Goal: Task Accomplishment & Management: Manage account settings

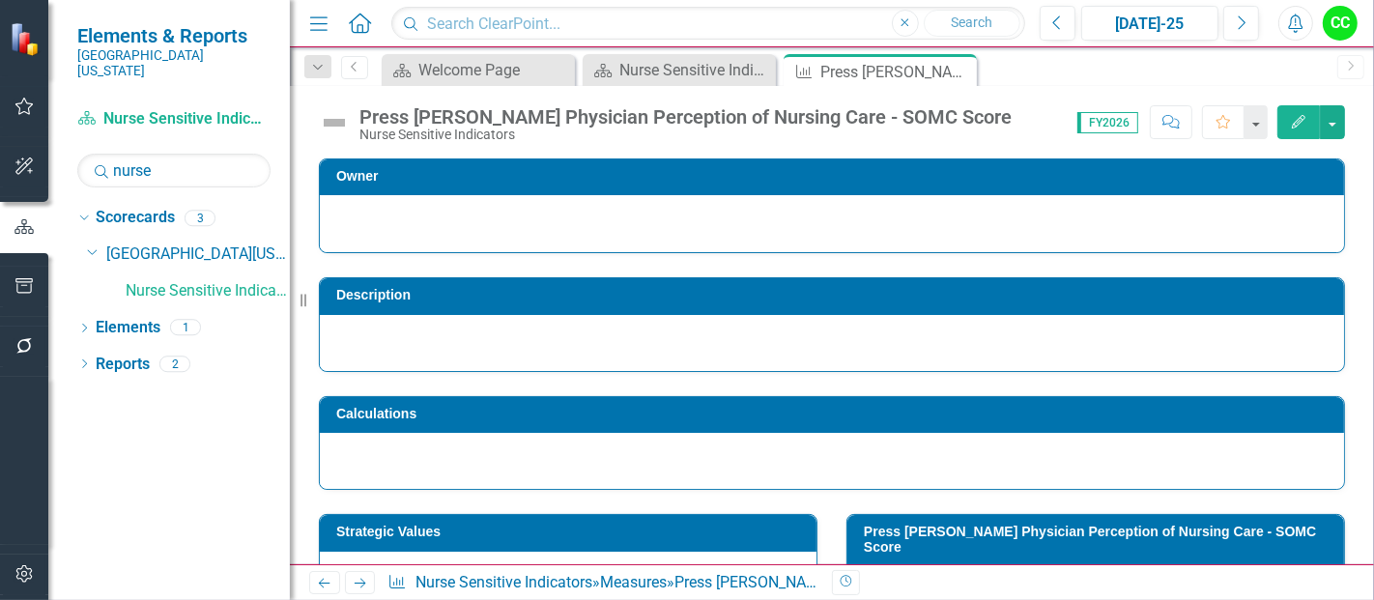
scroll to position [64, 0]
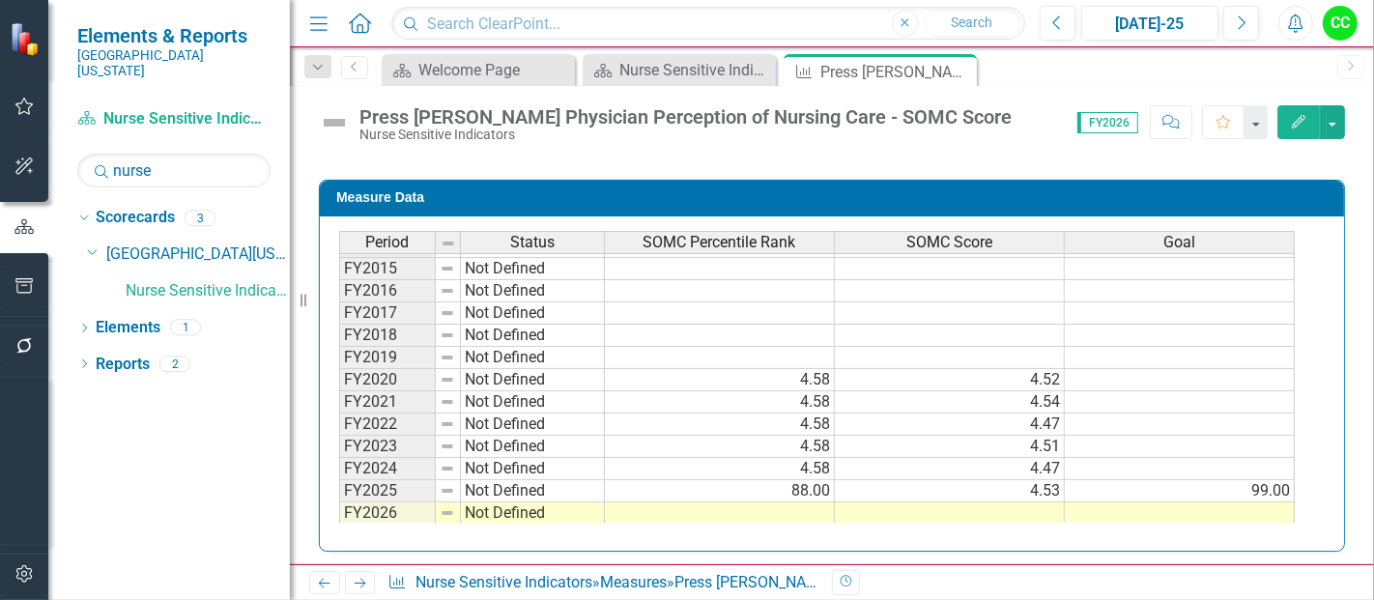
click at [1306, 121] on icon "Edit" at bounding box center [1298, 122] width 17 height 14
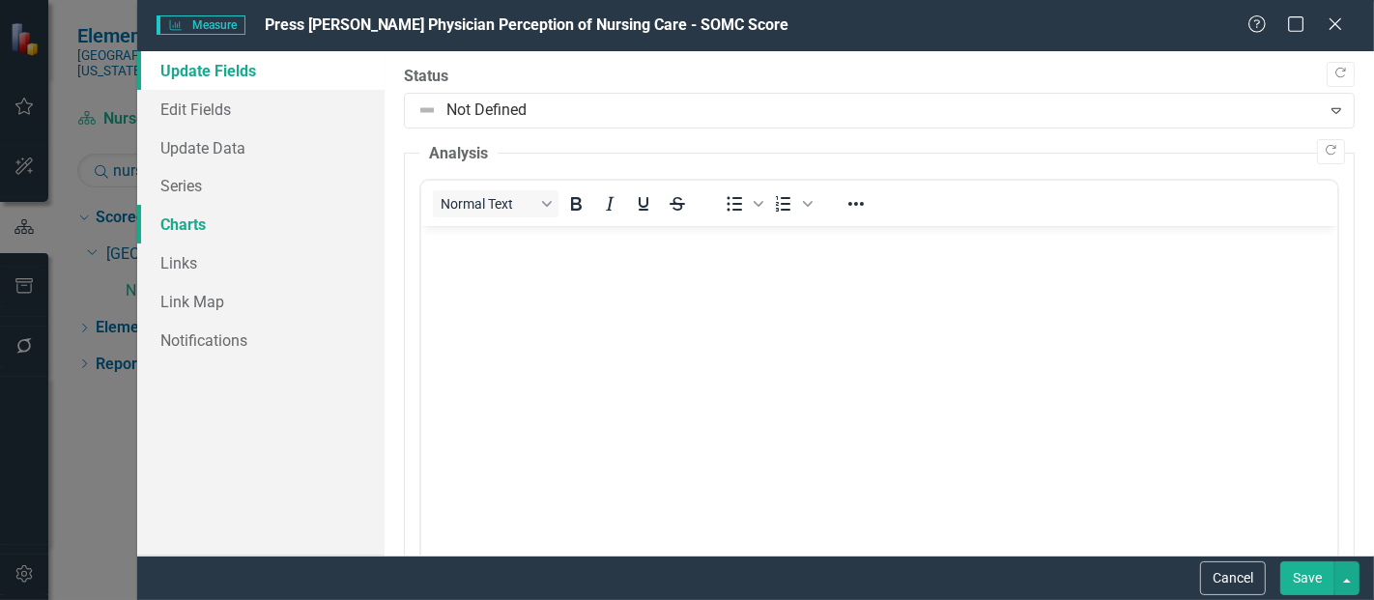
scroll to position [0, 0]
click at [168, 179] on link "Series" at bounding box center [260, 185] width 247 height 39
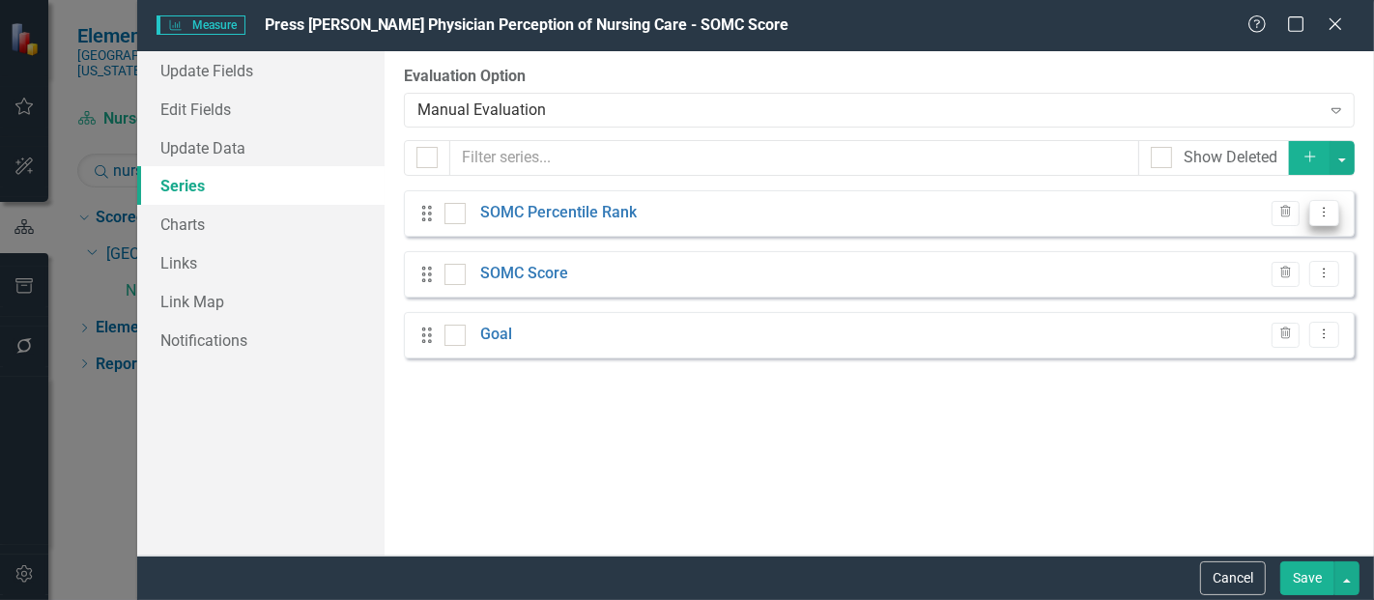
click at [1322, 211] on icon "Dropdown Menu" at bounding box center [1324, 212] width 16 height 13
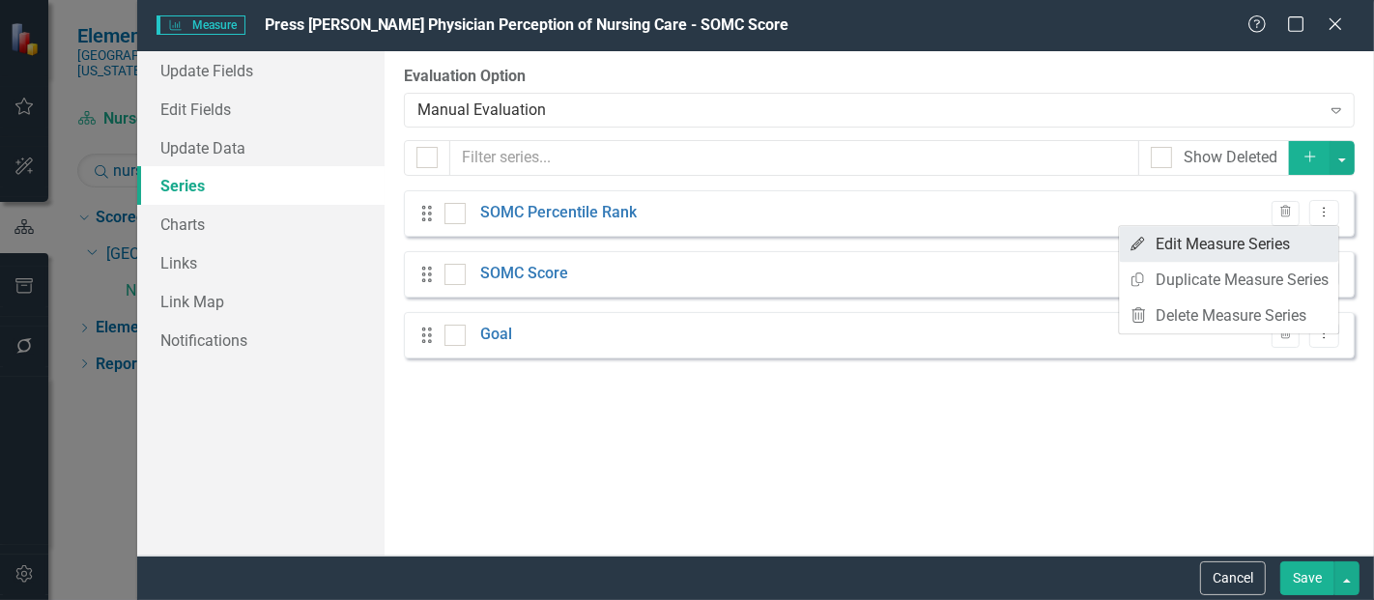
click at [1249, 243] on link "Edit Edit Measure Series" at bounding box center [1228, 244] width 219 height 36
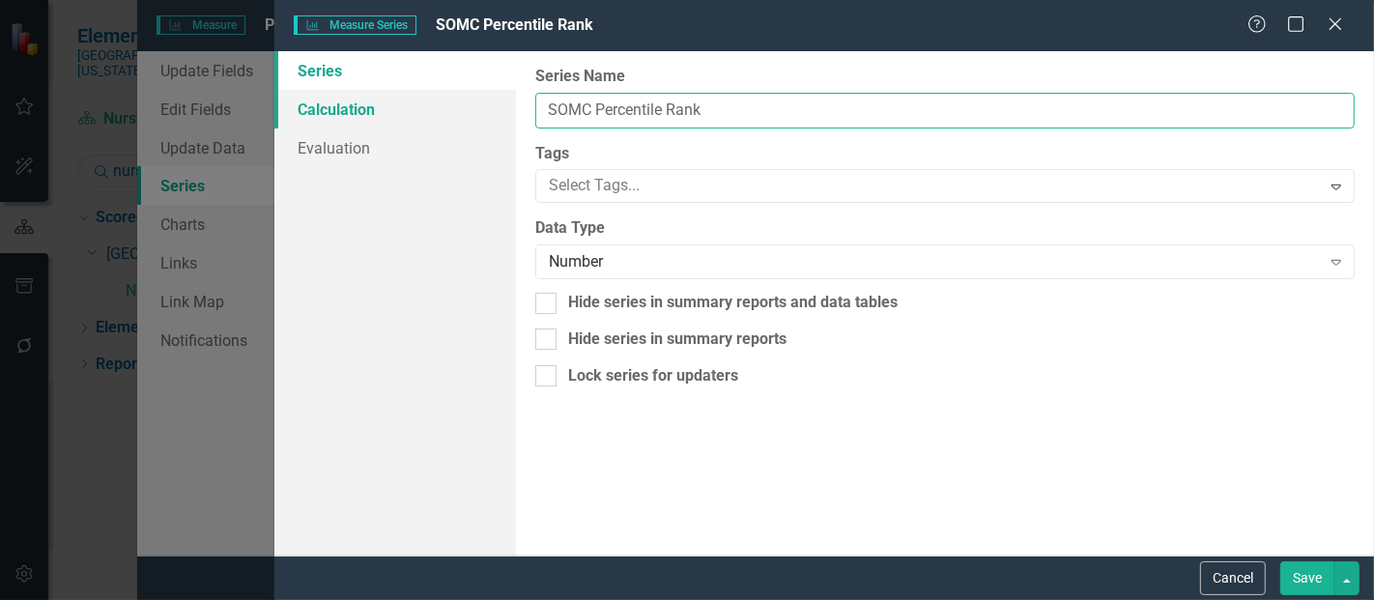
drag, startPoint x: 727, startPoint y: 122, endPoint x: 443, endPoint y: 93, distance: 285.5
click at [443, 93] on div "Series Calculation Evaluation From this page, you can edit the name, type, and …" at bounding box center [823, 303] width 1099 height 504
type input "Target"
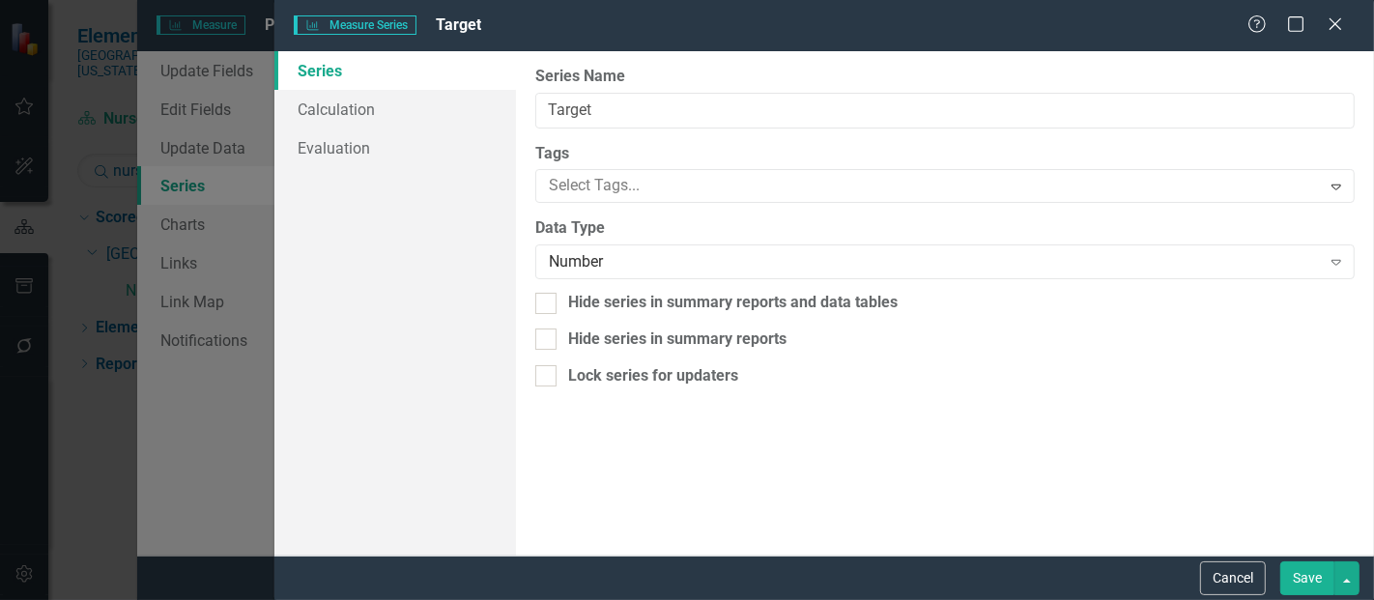
click at [1305, 569] on button "Save" at bounding box center [1307, 578] width 54 height 34
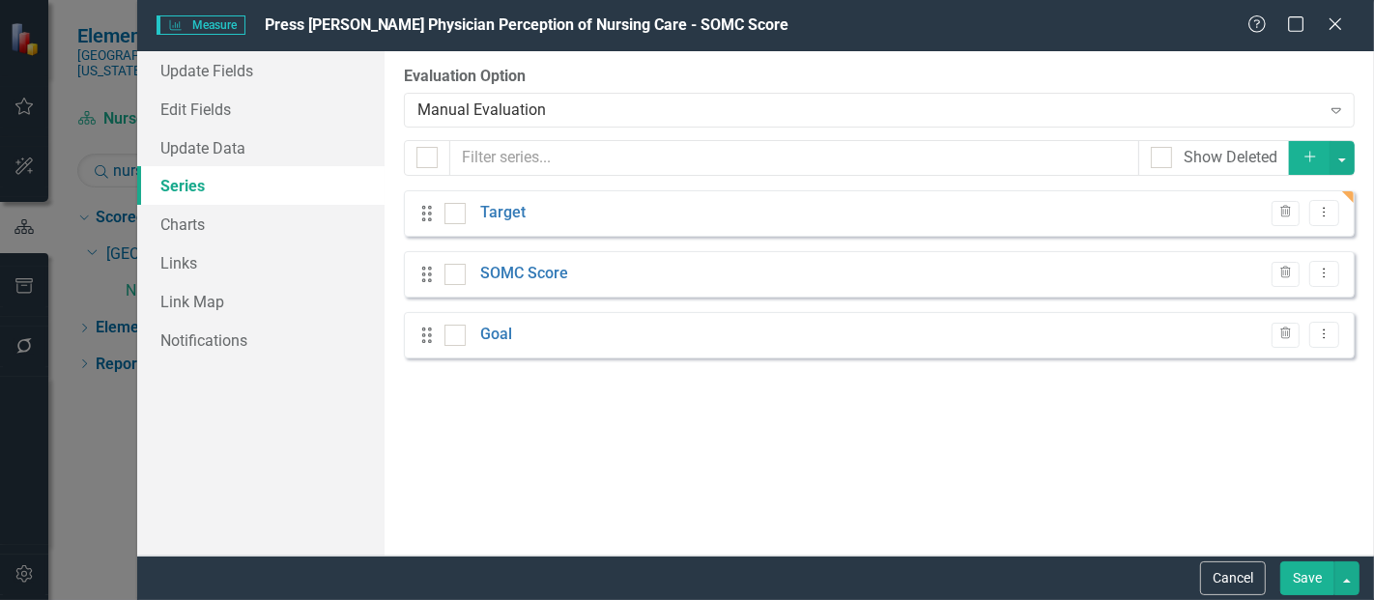
click at [1308, 219] on div "Trash Dropdown Menu" at bounding box center [1300, 213] width 77 height 26
drag, startPoint x: 1322, startPoint y: 218, endPoint x: 1308, endPoint y: 219, distance: 13.6
click at [1308, 219] on div "Trash Dropdown Menu" at bounding box center [1300, 213] width 77 height 26
click at [1322, 211] on icon "Dropdown Menu" at bounding box center [1324, 212] width 16 height 13
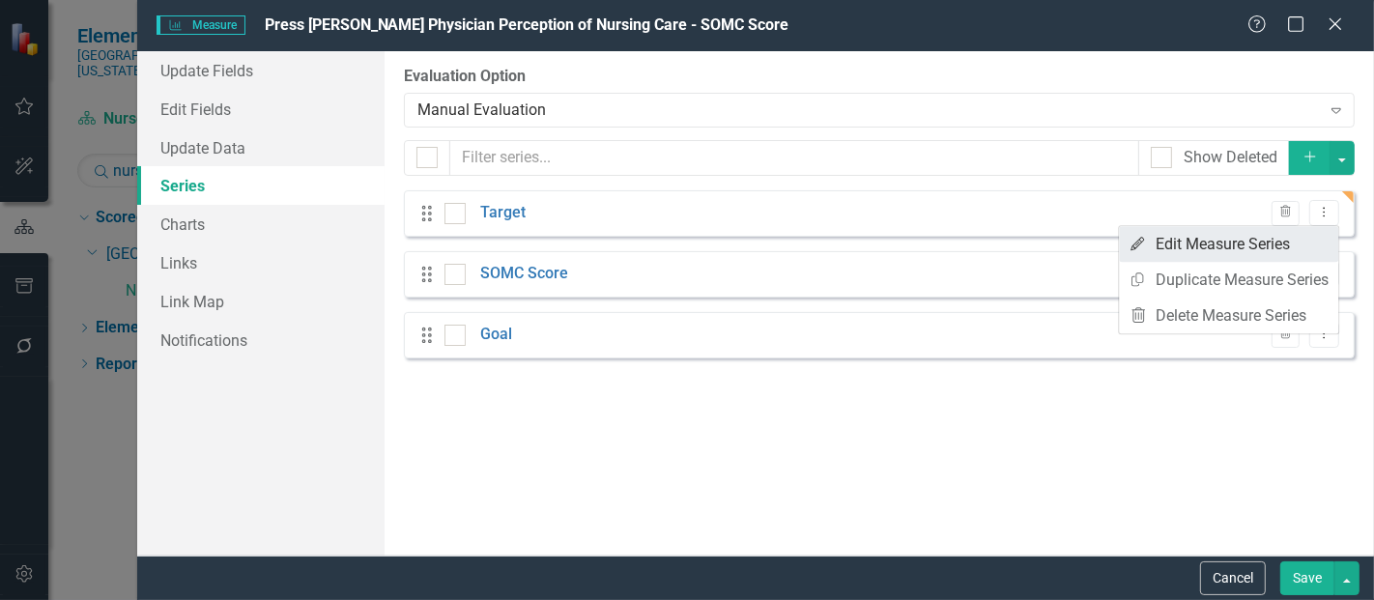
click at [1190, 242] on link "Edit Edit Measure Series" at bounding box center [1228, 244] width 219 height 36
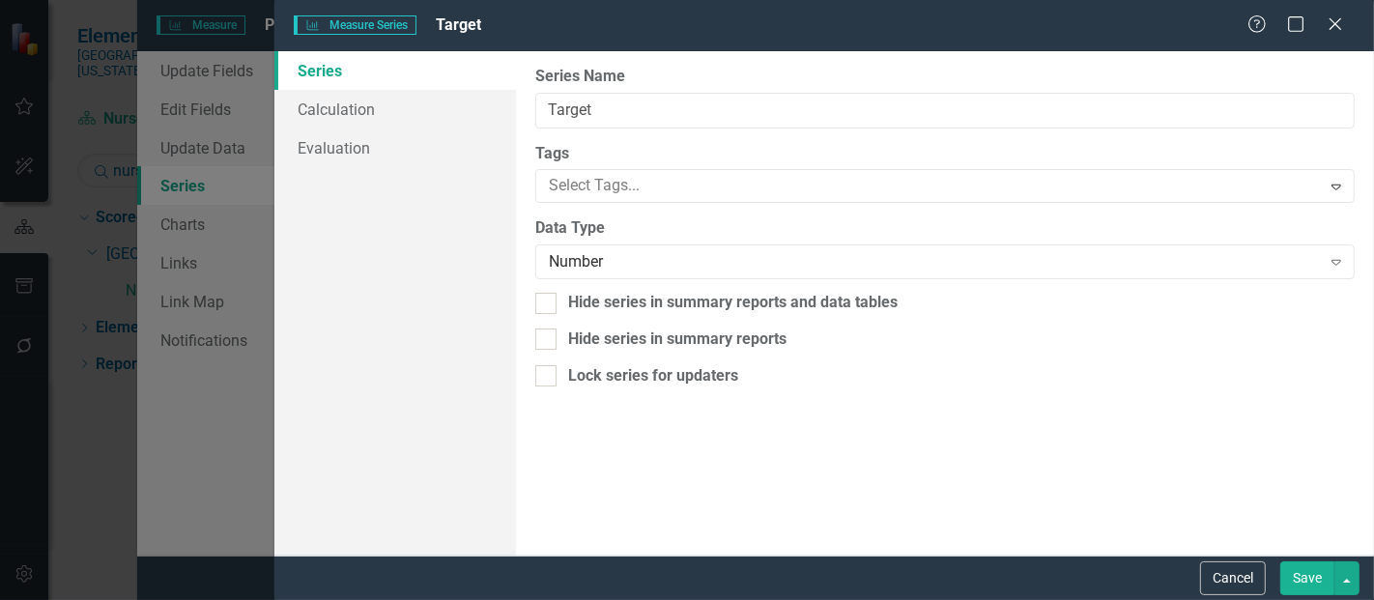
click at [593, 88] on div "Series Name Target" at bounding box center [944, 97] width 819 height 63
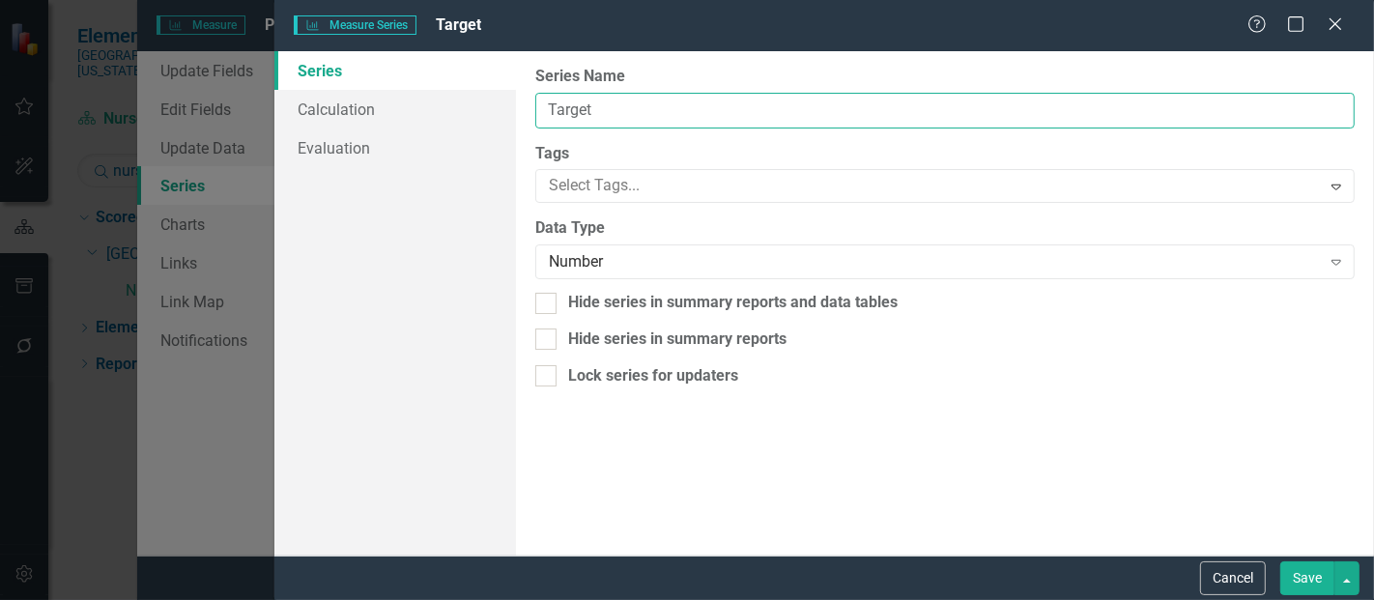
click at [617, 117] on input "Target" at bounding box center [944, 111] width 819 height 36
type input "T"
type input "Press Ganey Target"
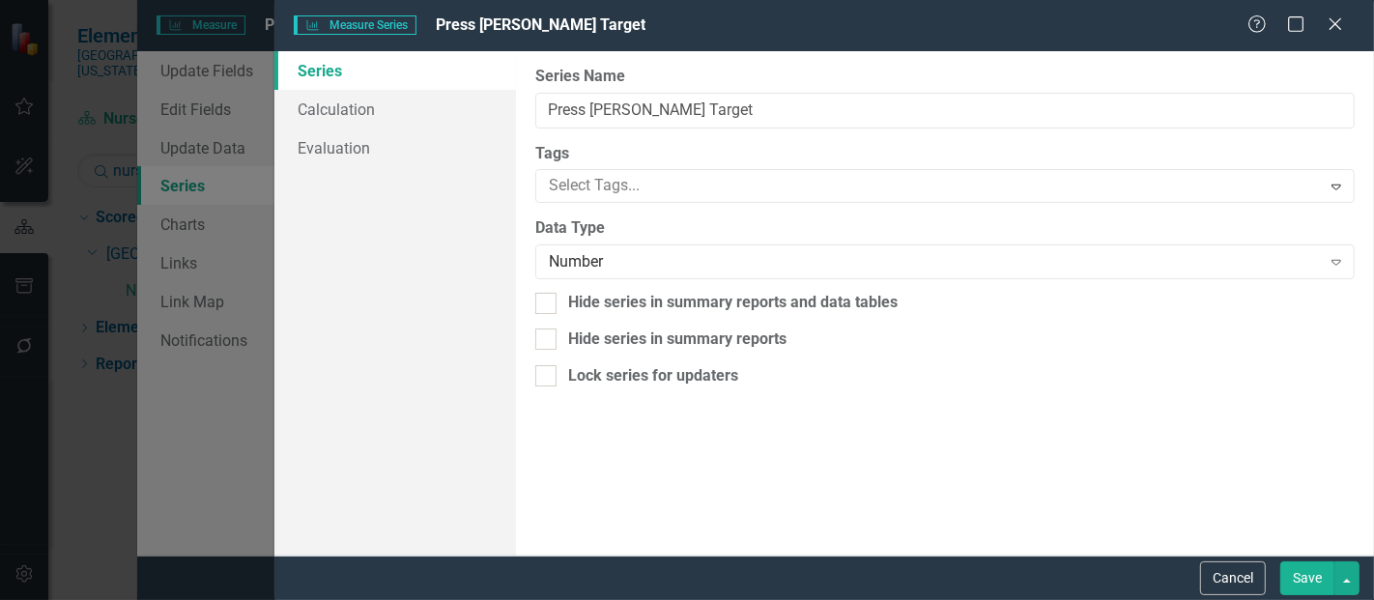
click at [1286, 575] on button "Save" at bounding box center [1307, 578] width 54 height 34
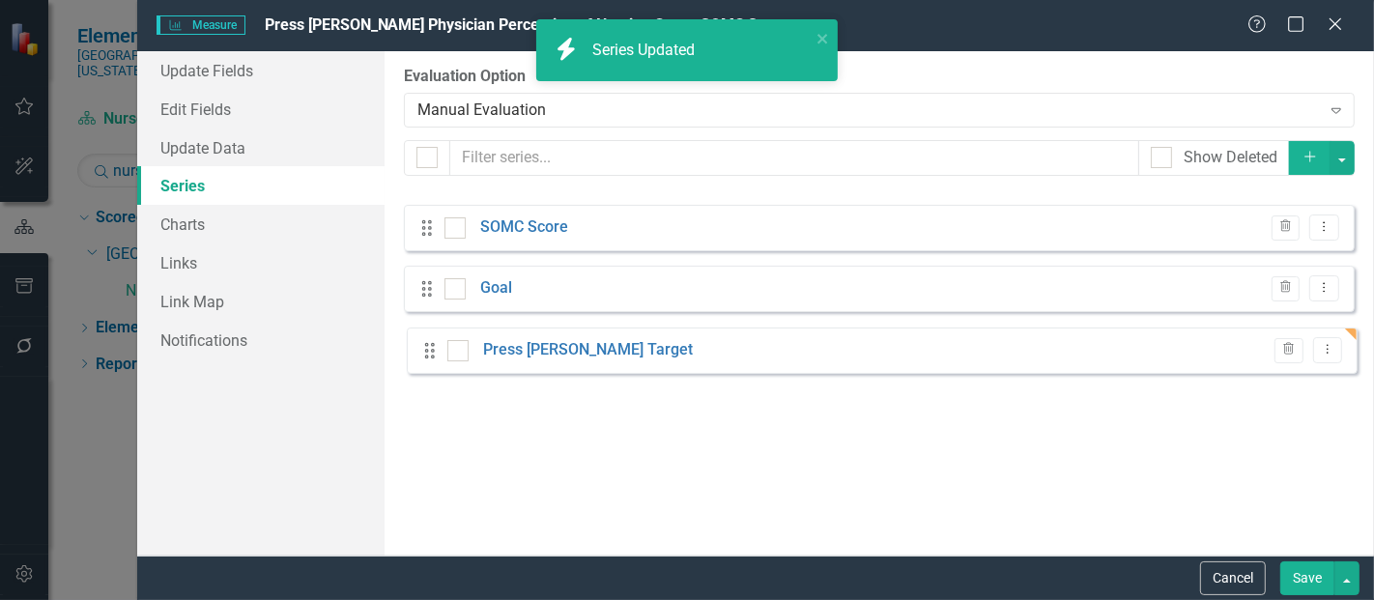
drag, startPoint x: 427, startPoint y: 215, endPoint x: 430, endPoint y: 348, distance: 132.4
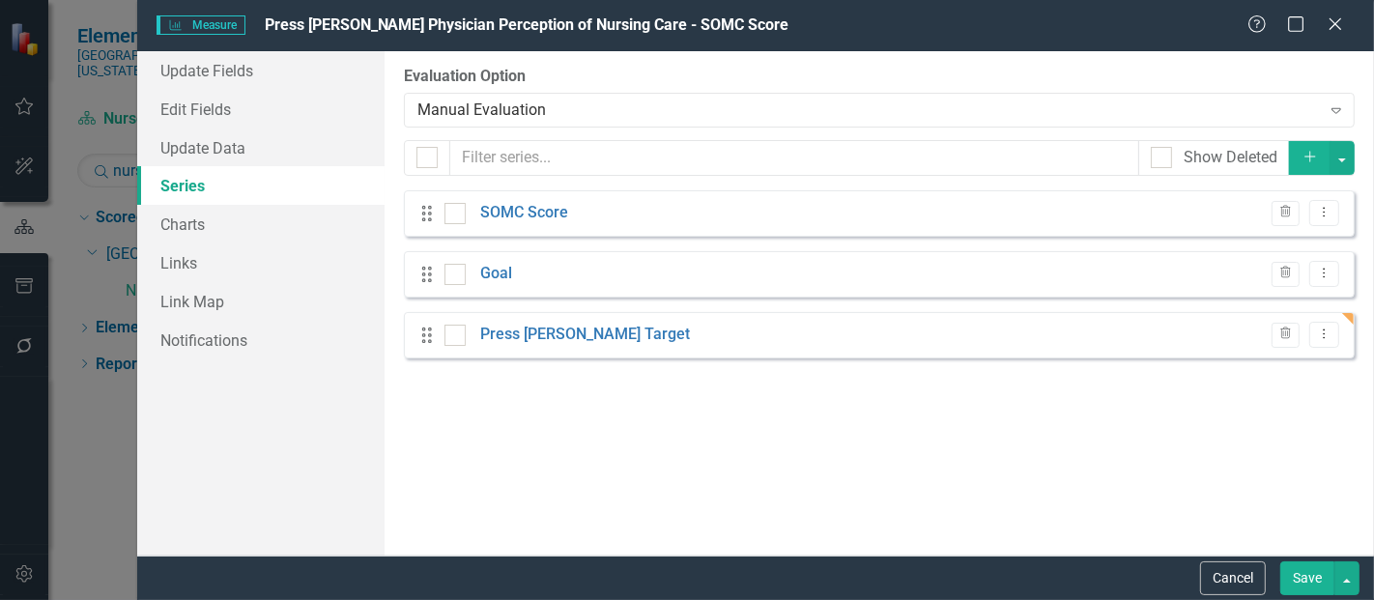
click at [1313, 584] on button "Save" at bounding box center [1307, 578] width 54 height 34
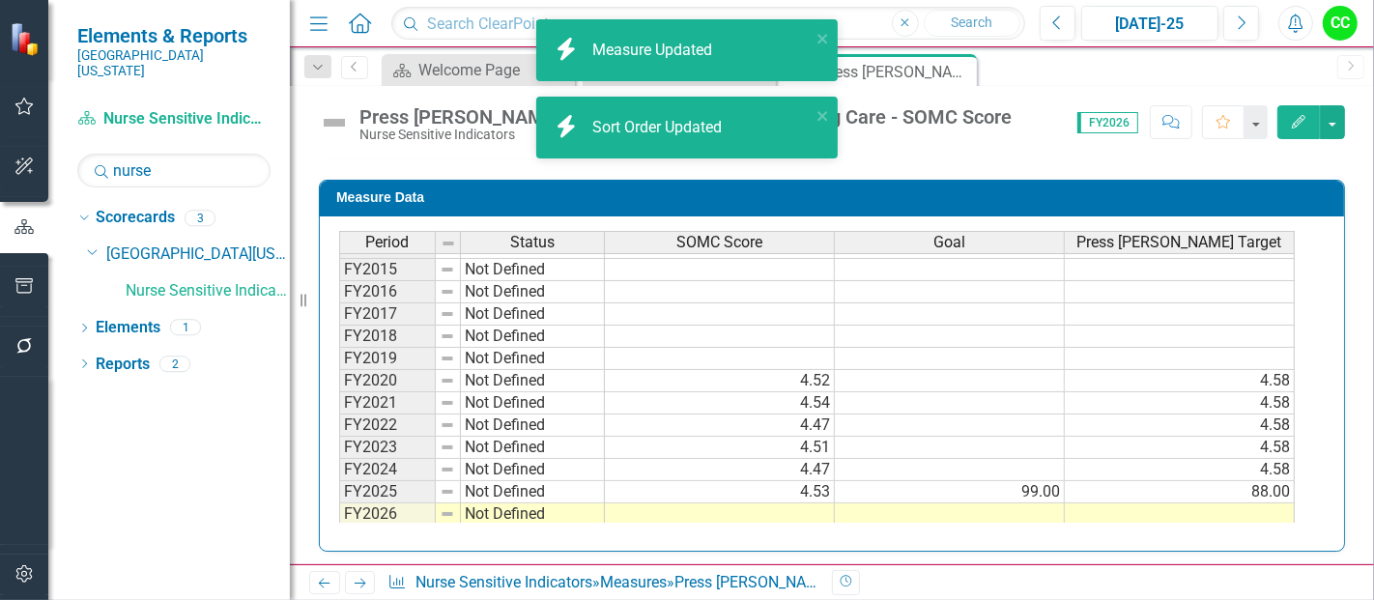
scroll to position [65, 0]
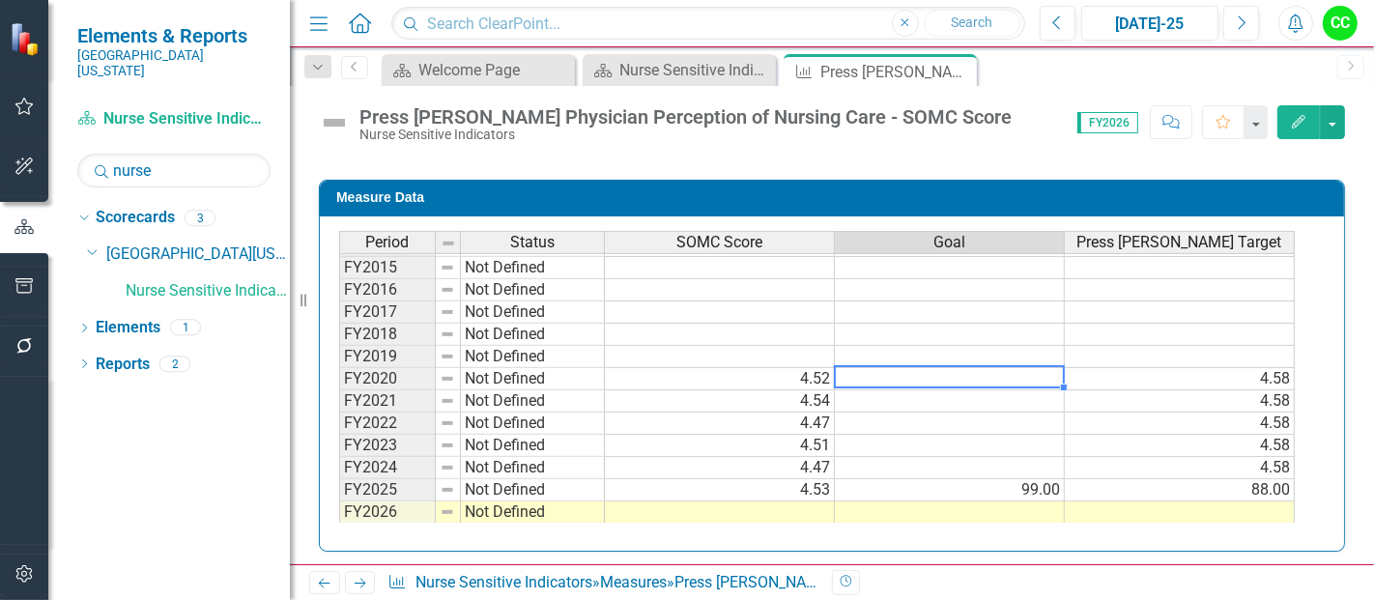
click at [1011, 368] on td at bounding box center [950, 379] width 230 height 22
type textarea "5"
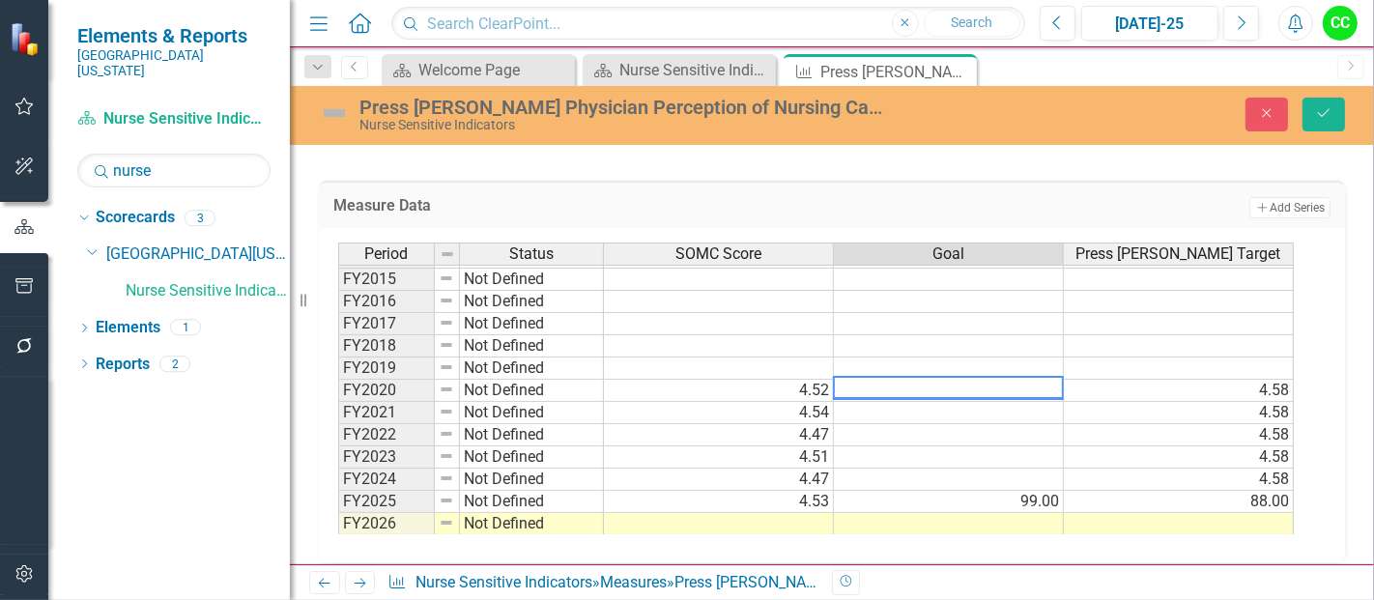
type textarea "5"
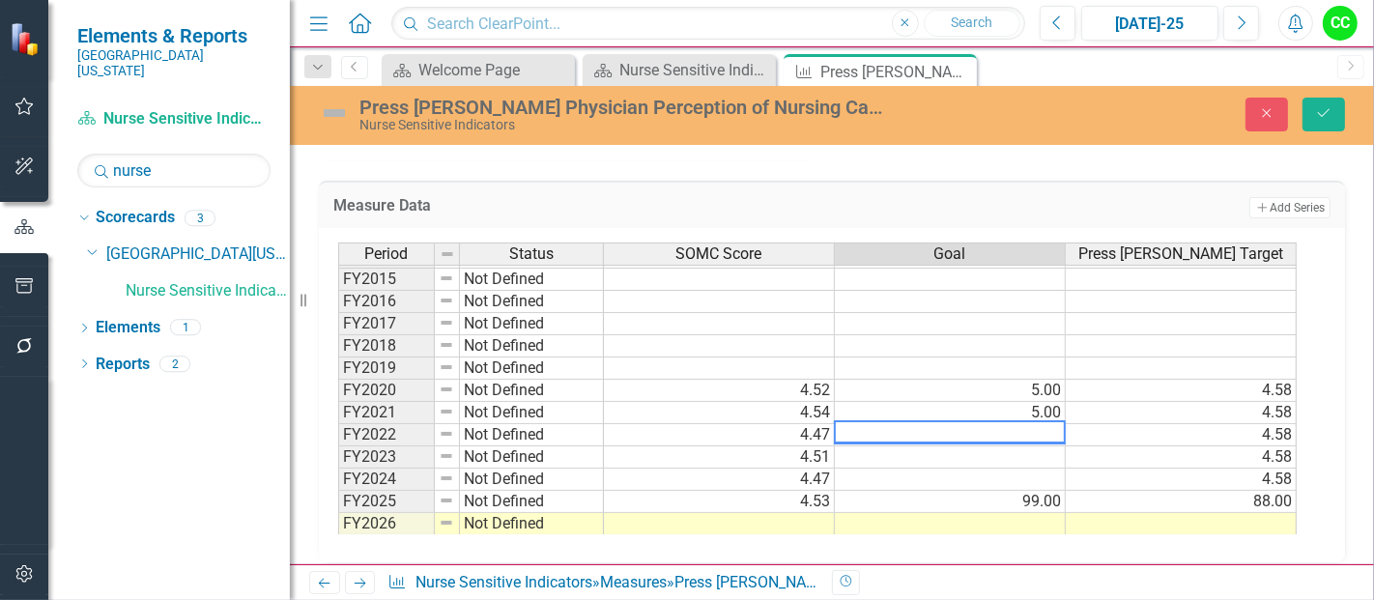
type textarea "5"
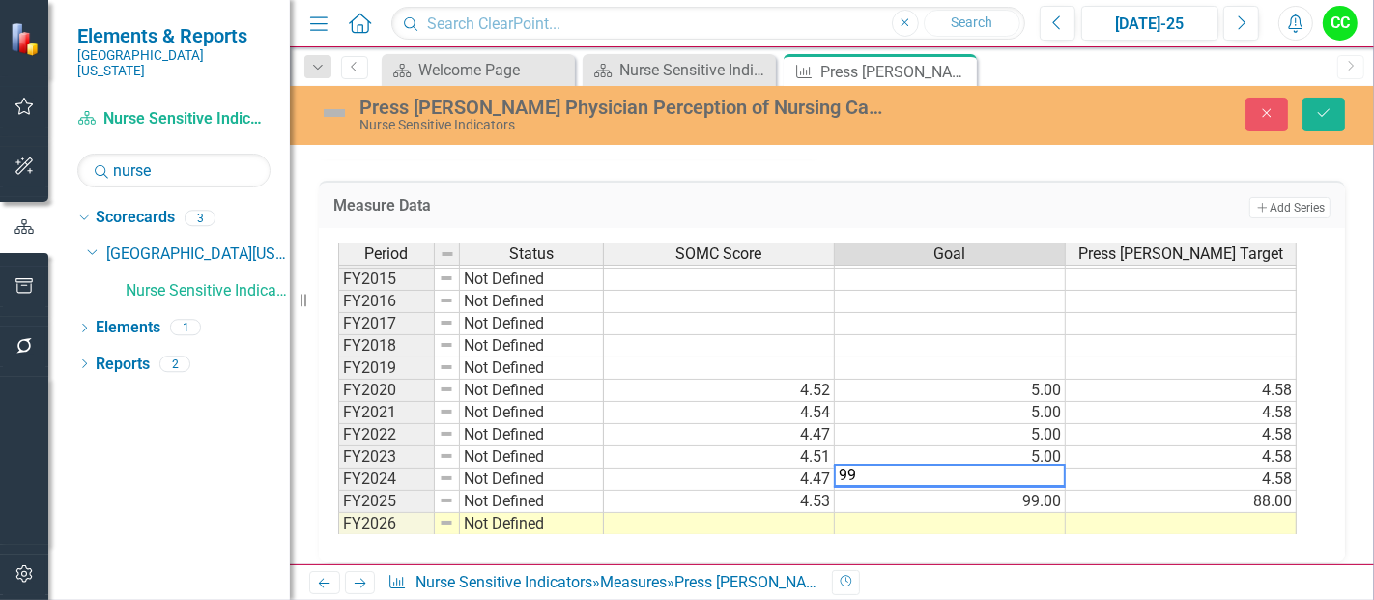
type textarea "5"
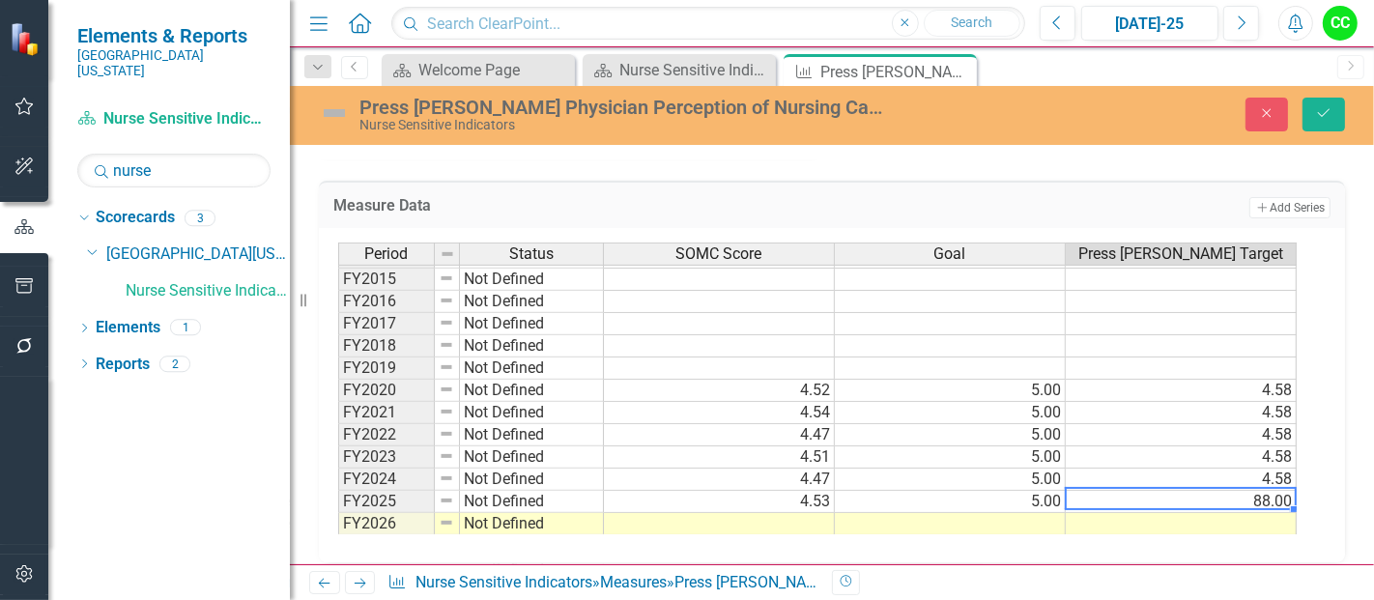
click at [1211, 492] on td "88.00" at bounding box center [1181, 502] width 231 height 22
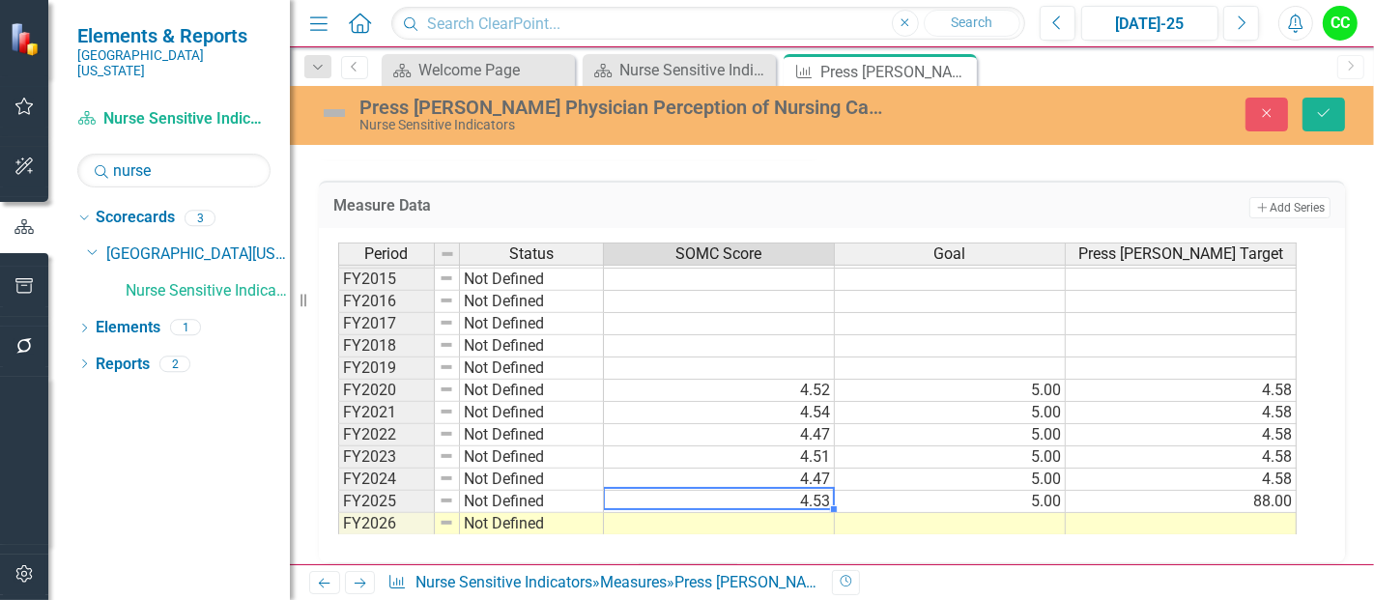
click at [778, 494] on td "4.53" at bounding box center [719, 502] width 231 height 22
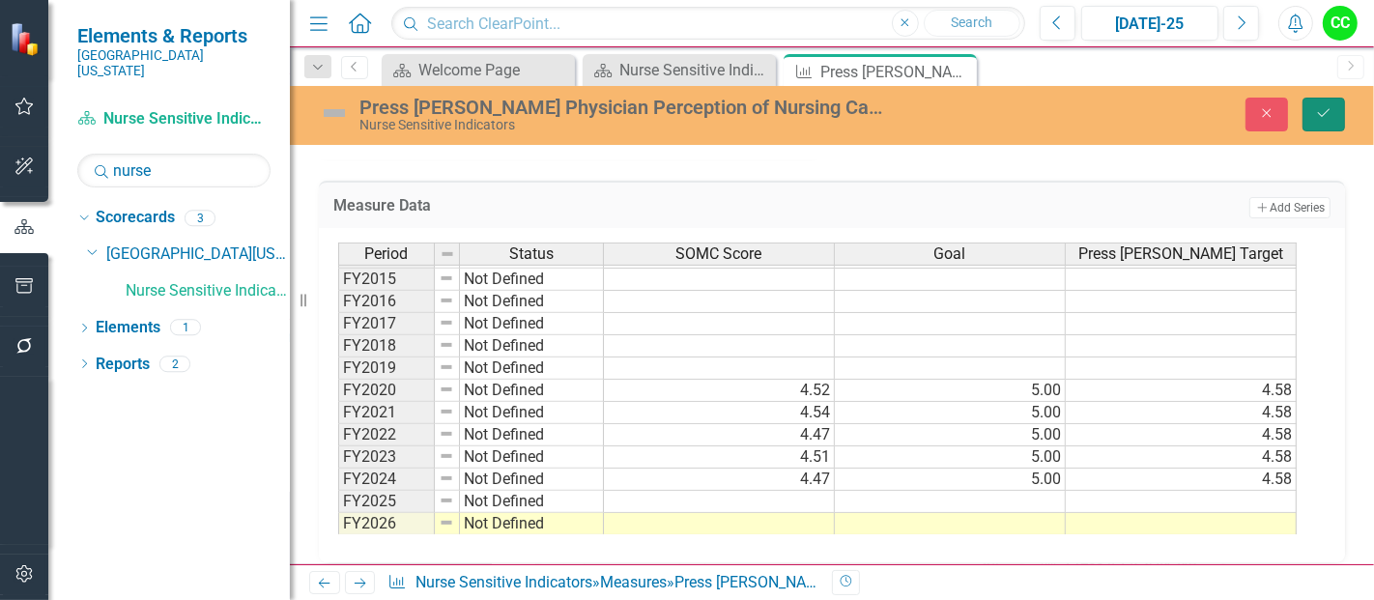
click at [1319, 121] on button "Save" at bounding box center [1323, 115] width 43 height 34
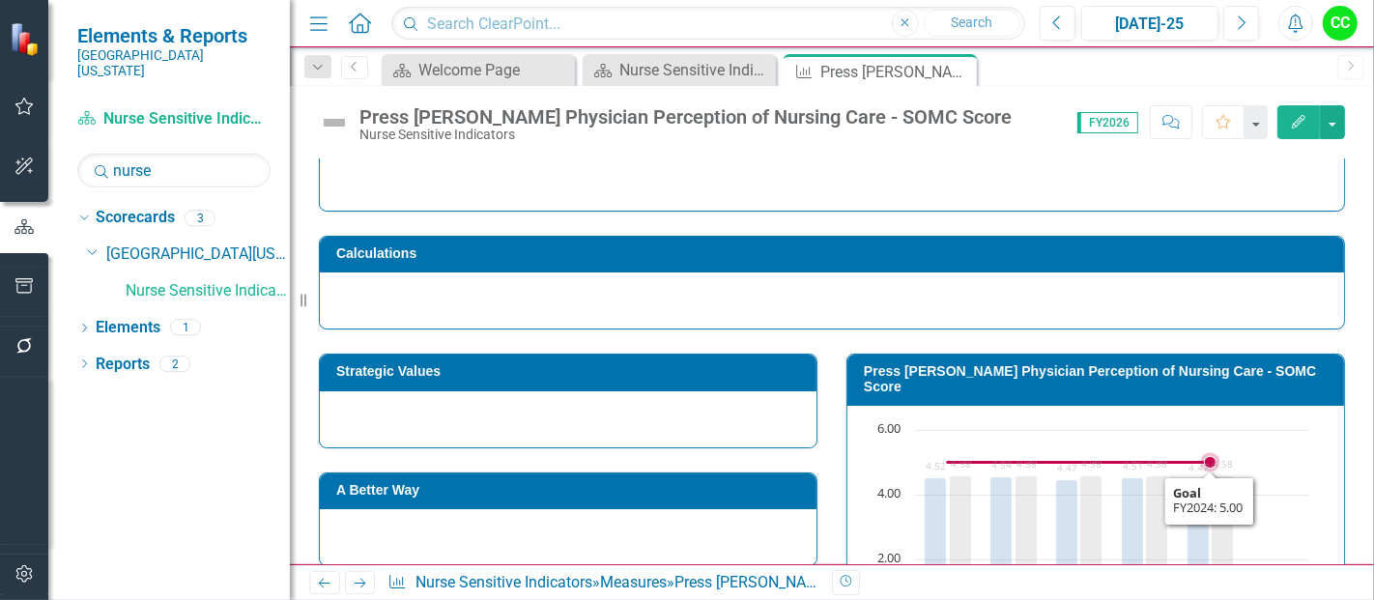
scroll to position [158, 0]
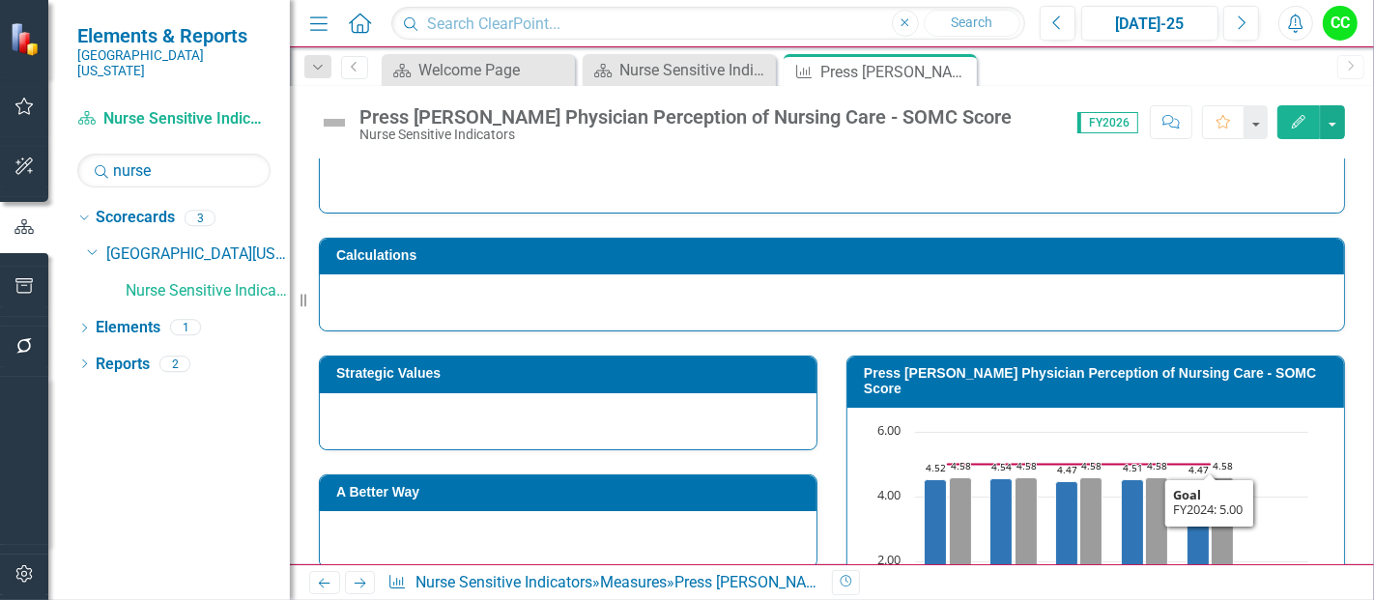
click at [1157, 370] on h3 "Press Ganey Physician Perception of Nursing Care - SOMC Score" at bounding box center [1099, 381] width 470 height 30
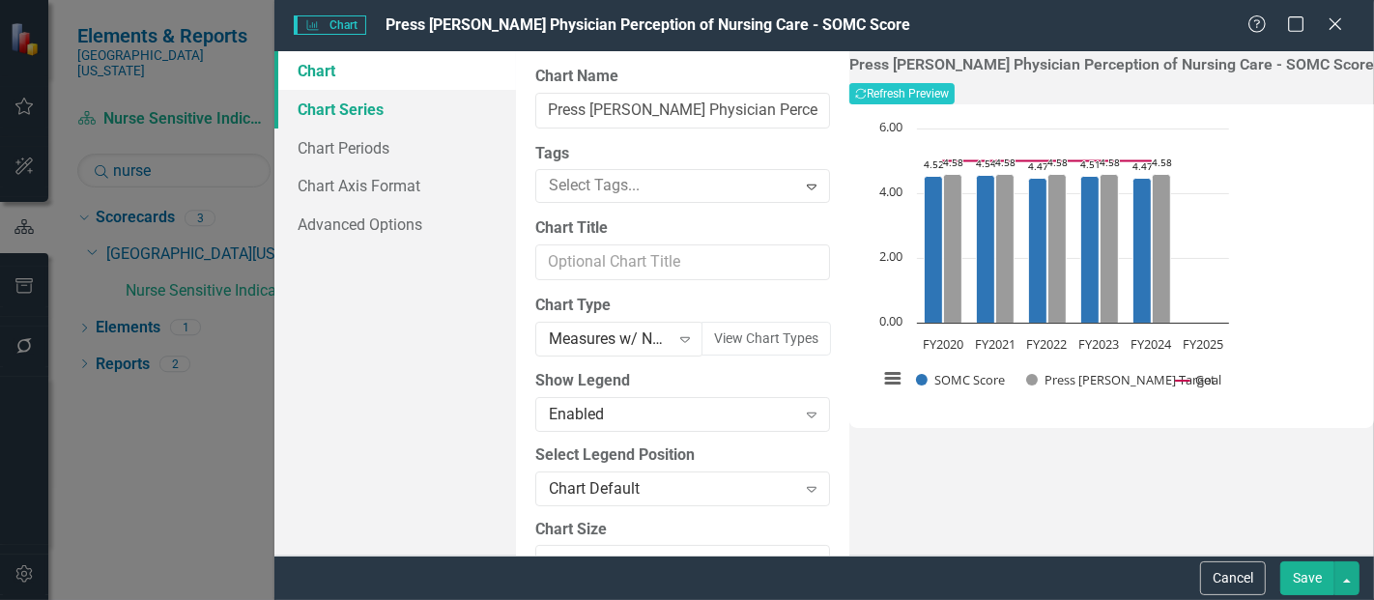
click at [327, 116] on link "Chart Series" at bounding box center [395, 109] width 242 height 39
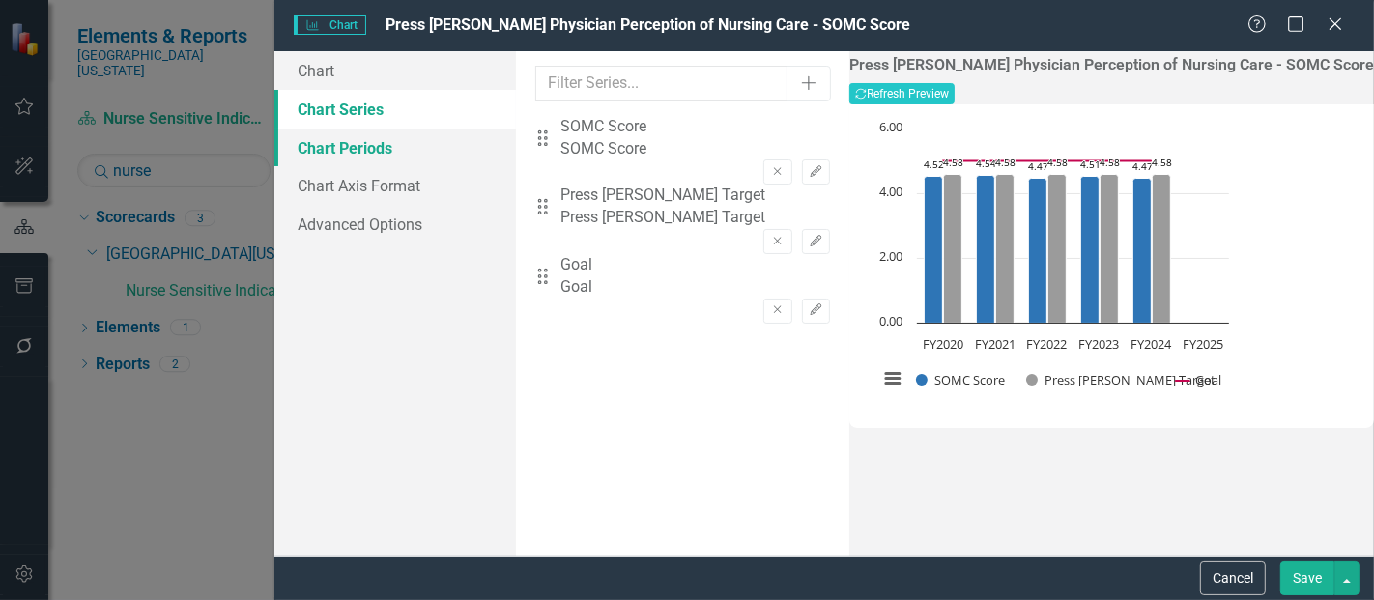
click at [321, 146] on link "Chart Periods" at bounding box center [395, 147] width 242 height 39
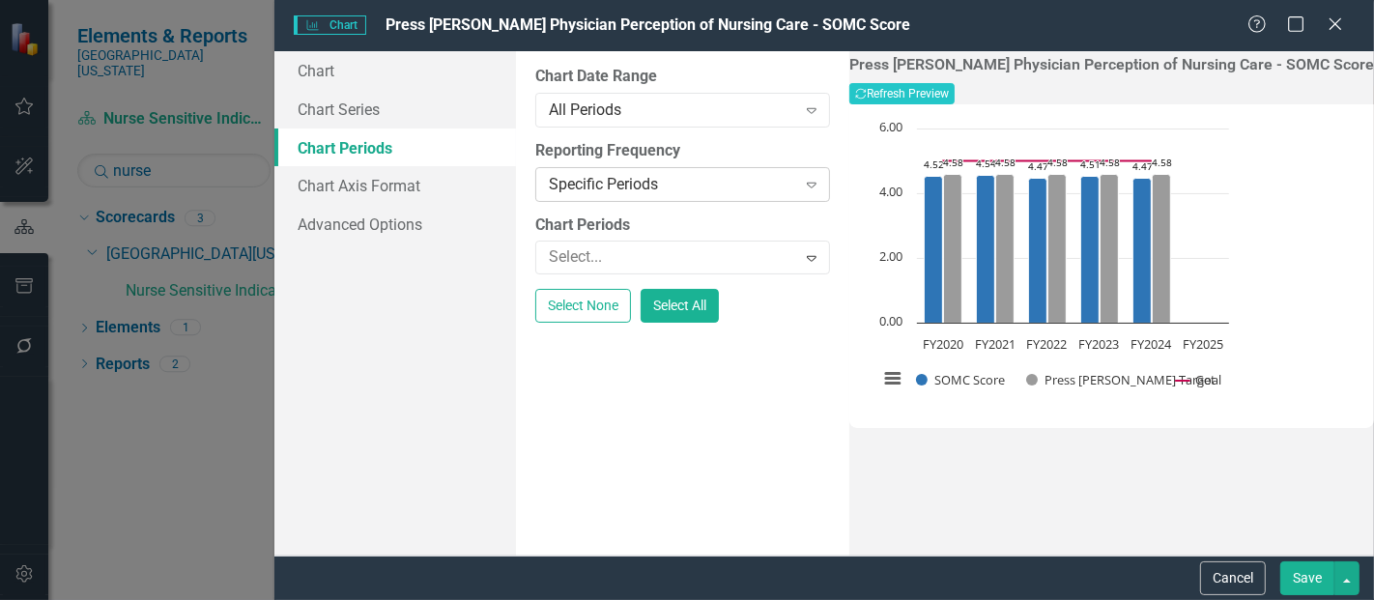
click at [821, 188] on icon "Expand" at bounding box center [811, 184] width 19 height 15
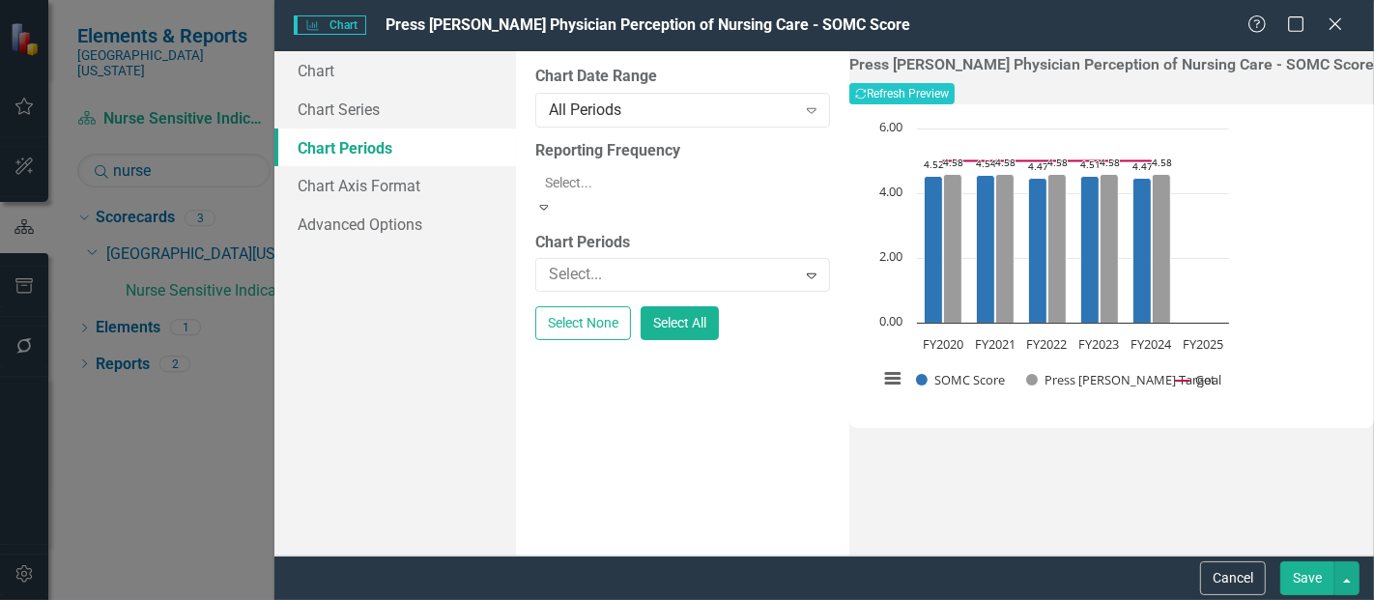
scroll to position [27, 0]
click at [451, 345] on div "Chart Chart Series Chart Periods Chart Axis Format Advanced Options" at bounding box center [395, 303] width 242 height 504
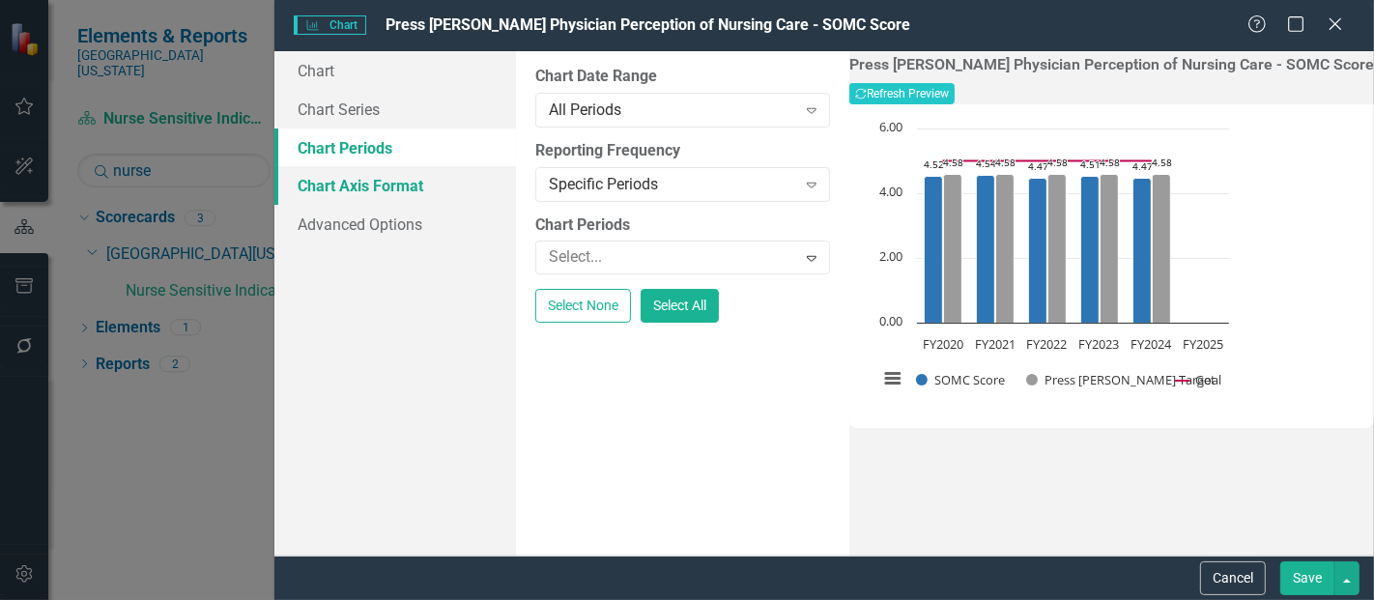
click at [413, 175] on link "Chart Axis Format" at bounding box center [395, 185] width 242 height 39
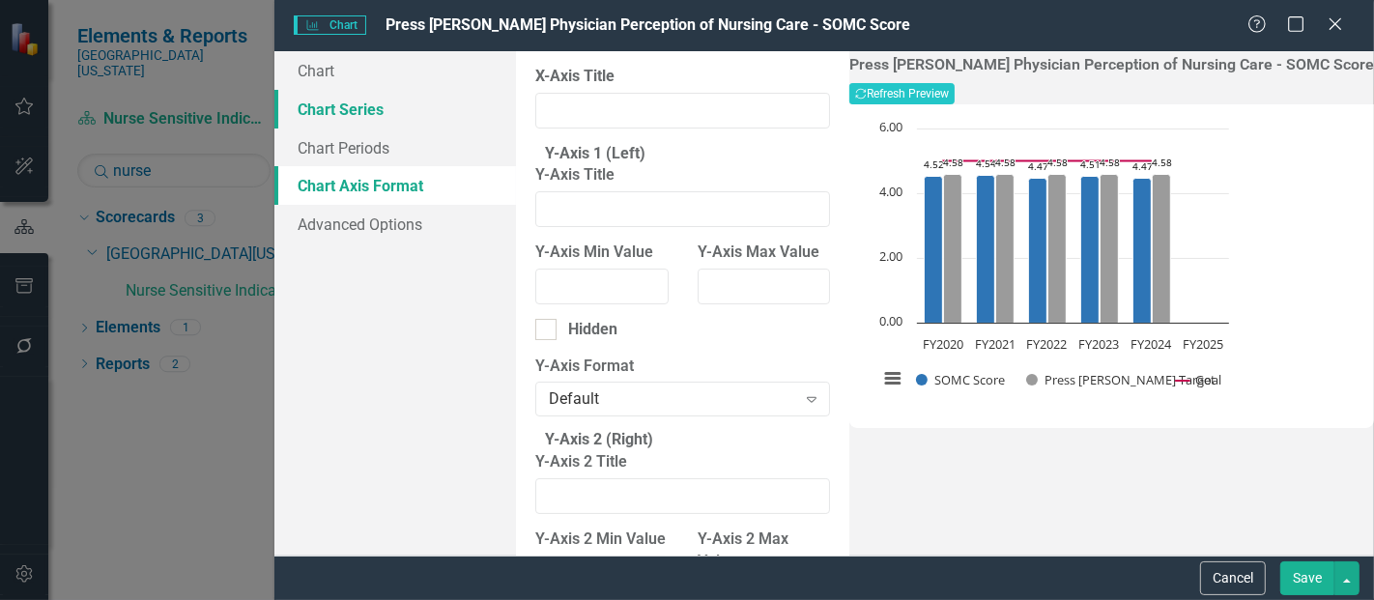
click at [385, 117] on link "Chart Series" at bounding box center [395, 109] width 242 height 39
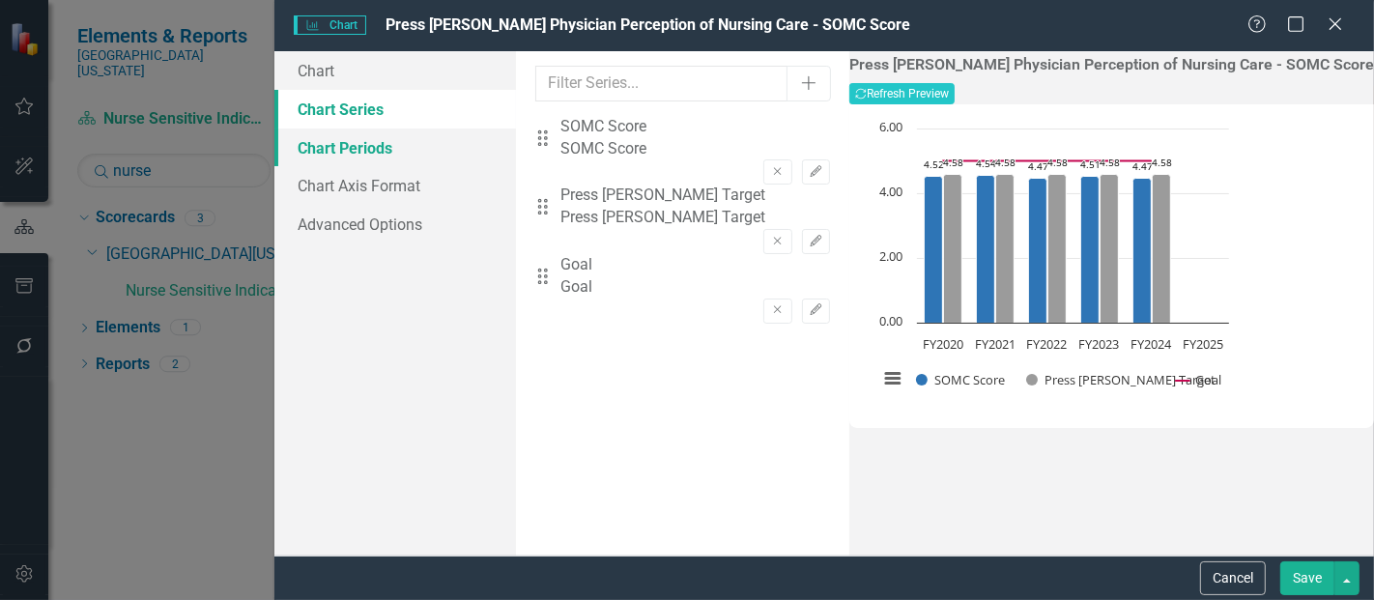
click at [381, 142] on link "Chart Periods" at bounding box center [395, 147] width 242 height 39
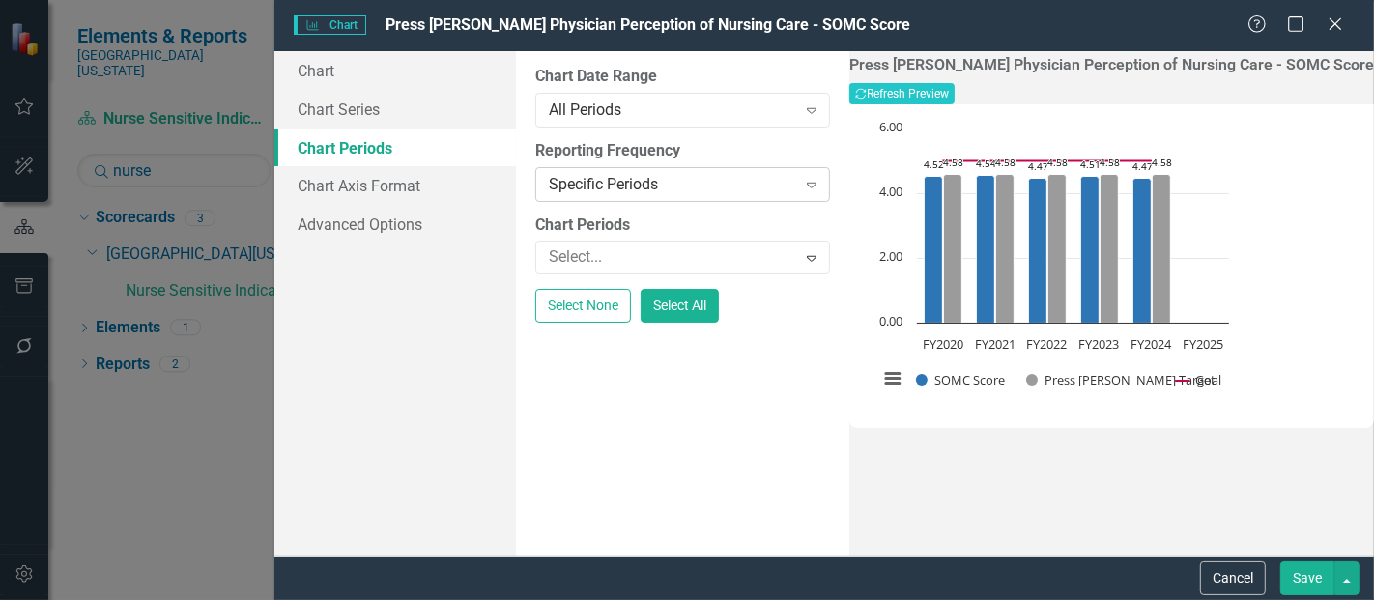
click at [821, 177] on icon "Expand" at bounding box center [811, 184] width 19 height 15
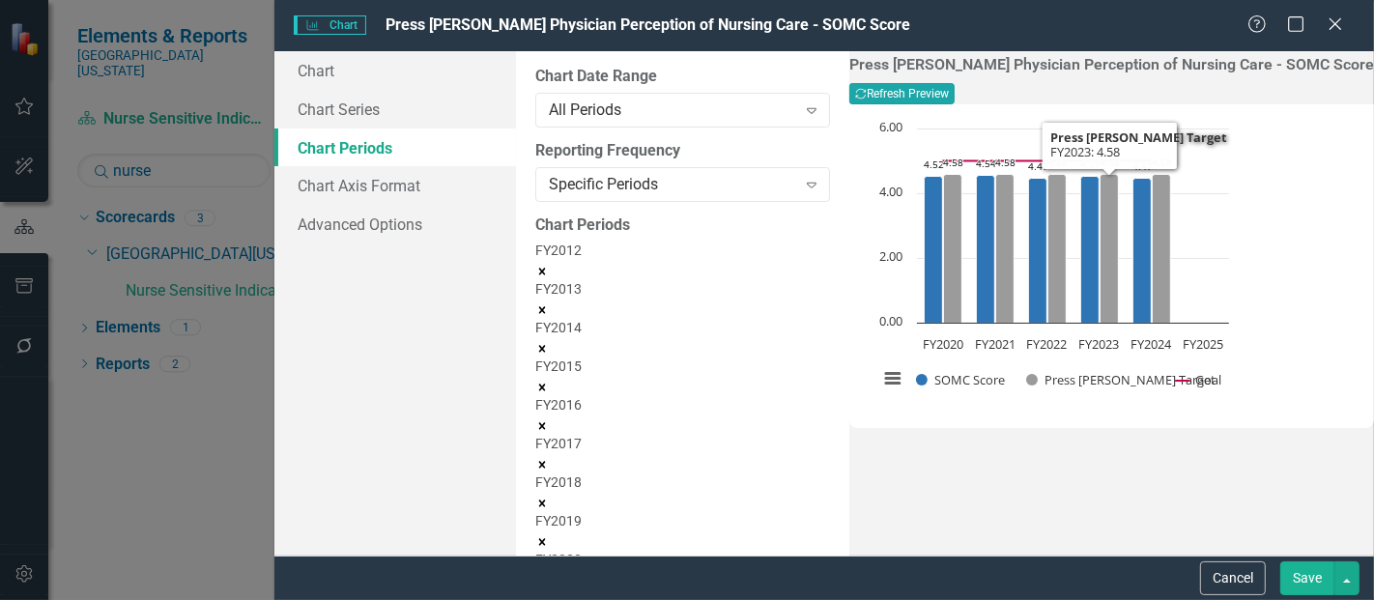
click at [954, 100] on button "Recalculate Refresh Preview" at bounding box center [901, 93] width 105 height 21
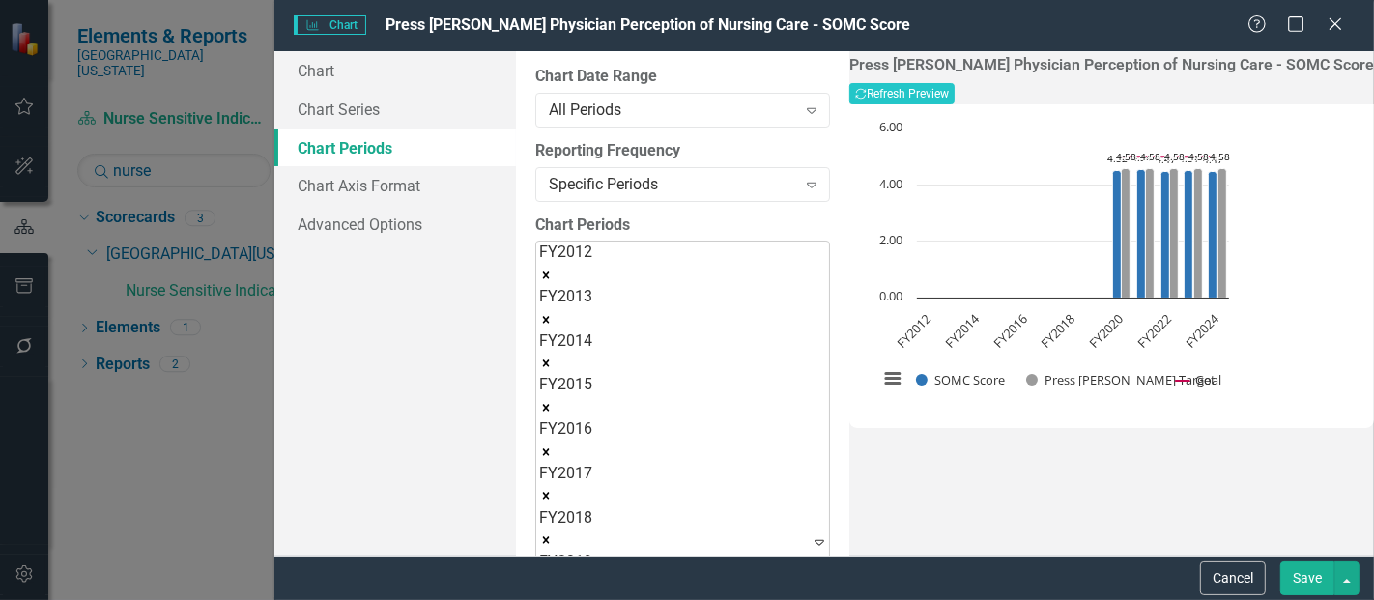
click at [550, 271] on icon "Remove FY2012" at bounding box center [546, 274] width 7 height 7
click at [549, 265] on icon "Remove FY2013" at bounding box center [542, 272] width 14 height 14
click at [549, 265] on icon "Remove FY2014" at bounding box center [542, 272] width 14 height 14
click at [549, 265] on icon "Remove FY2015" at bounding box center [542, 272] width 14 height 14
click at [549, 265] on icon "Remove FY2016" at bounding box center [542, 272] width 14 height 14
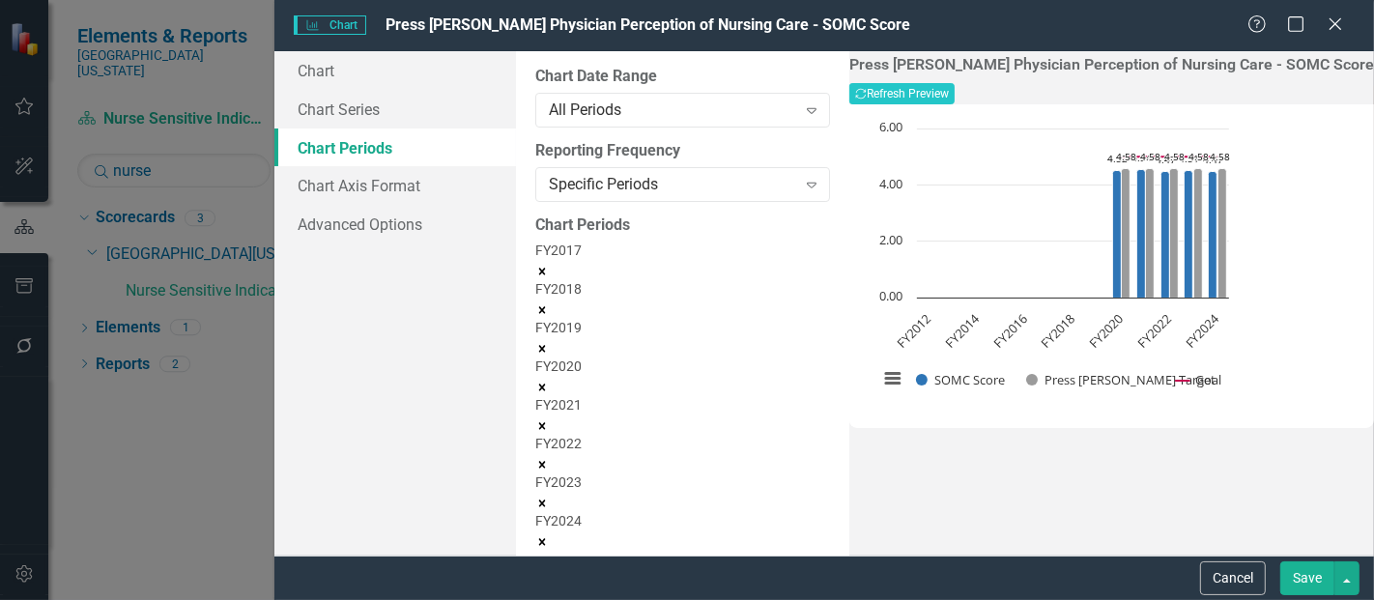
click at [549, 265] on icon "Remove FY2017" at bounding box center [542, 272] width 14 height 14
click at [549, 265] on icon "Remove FY2018" at bounding box center [542, 272] width 14 height 14
click at [549, 265] on icon "Remove FY2019" at bounding box center [542, 272] width 14 height 14
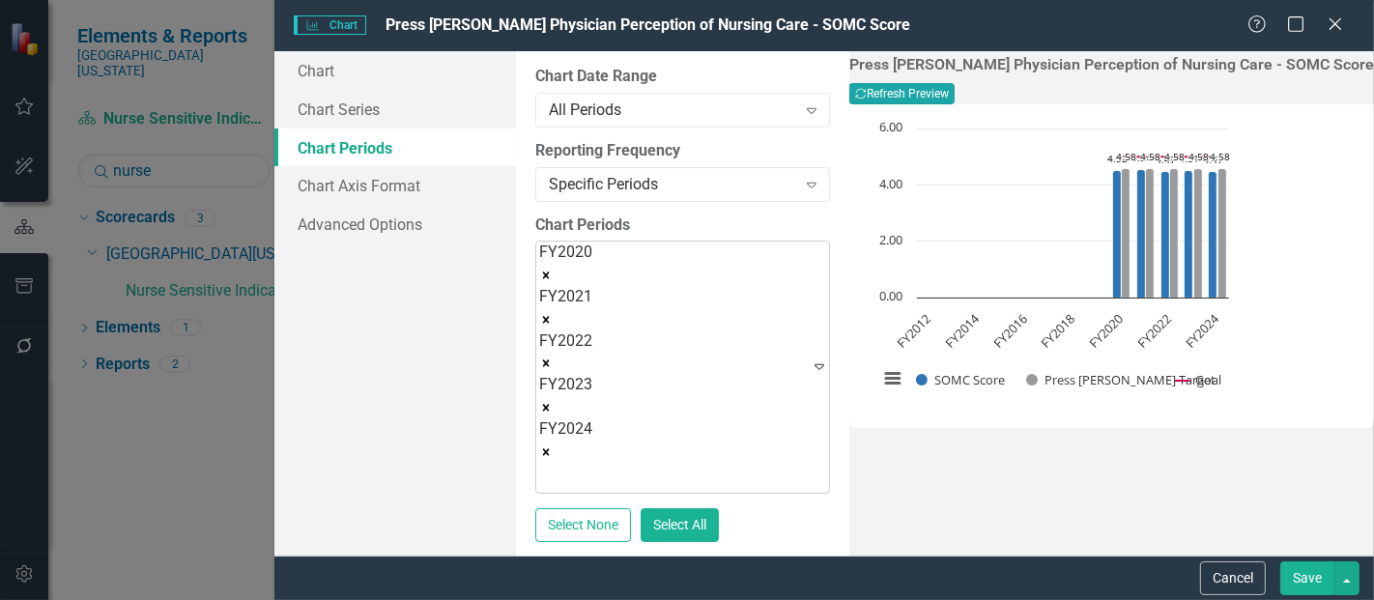
click at [954, 90] on button "Recalculate Refresh Preview" at bounding box center [901, 93] width 105 height 21
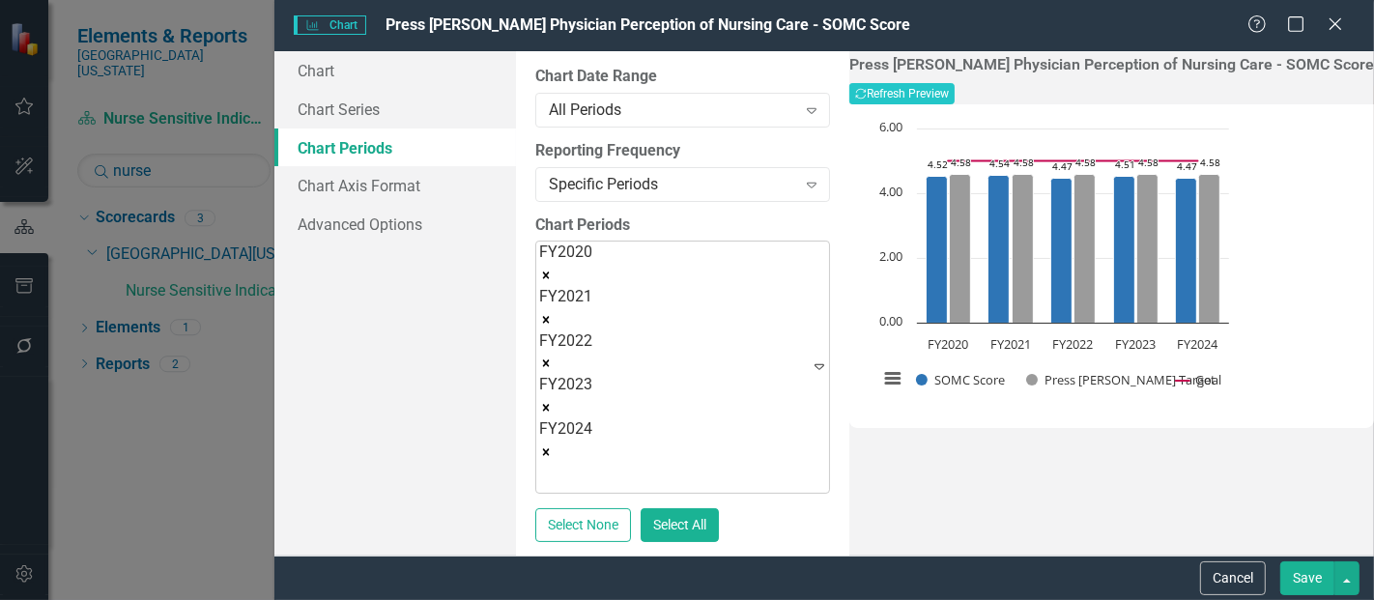
click at [1313, 580] on button "Save" at bounding box center [1307, 578] width 54 height 34
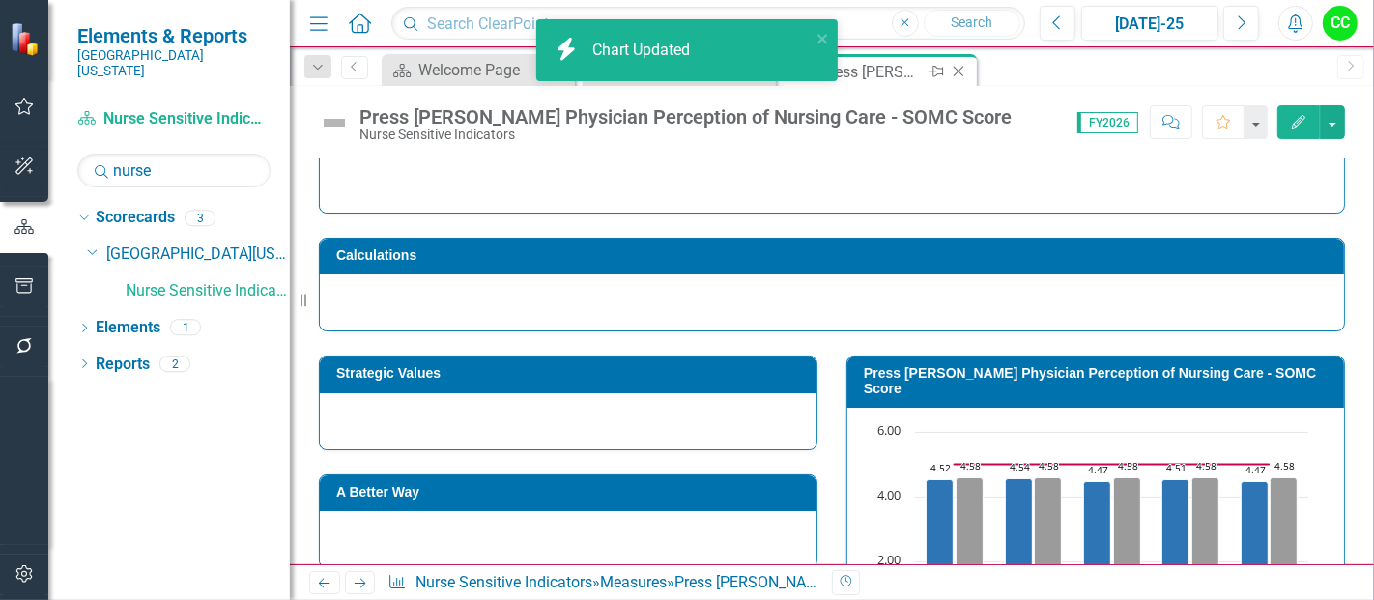
click at [957, 68] on icon "Close" at bounding box center [958, 71] width 19 height 15
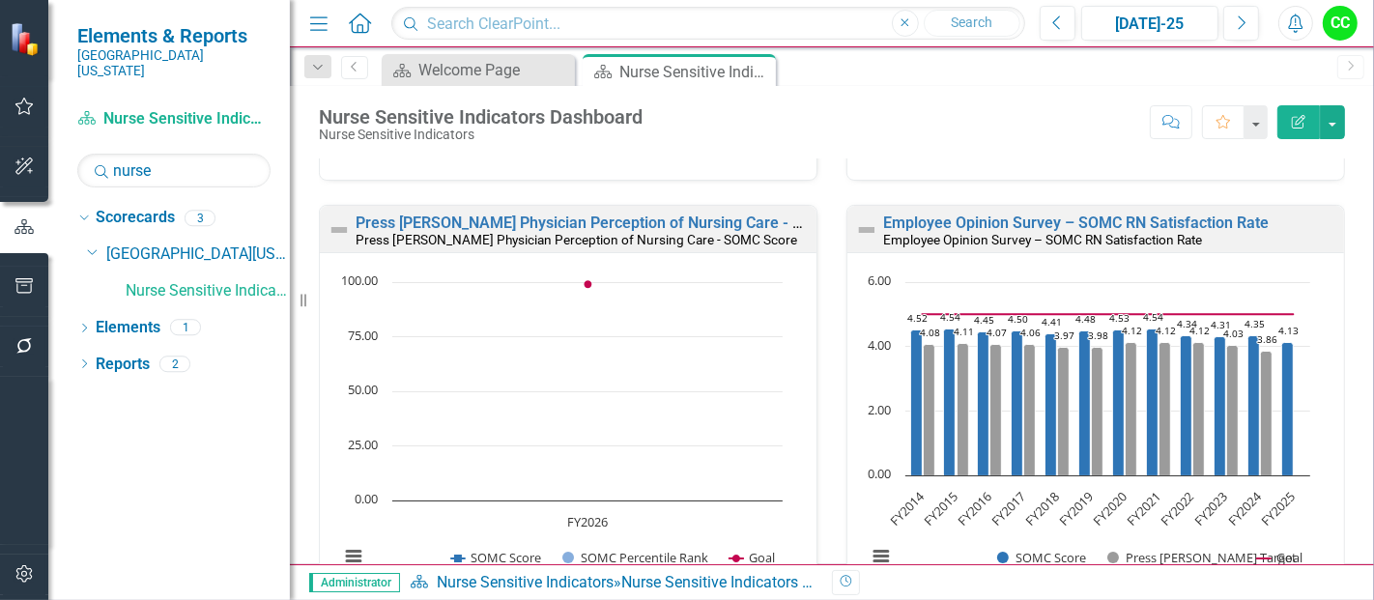
scroll to position [1191, 0]
click at [1168, 26] on div "Jul-25" at bounding box center [1150, 24] width 124 height 23
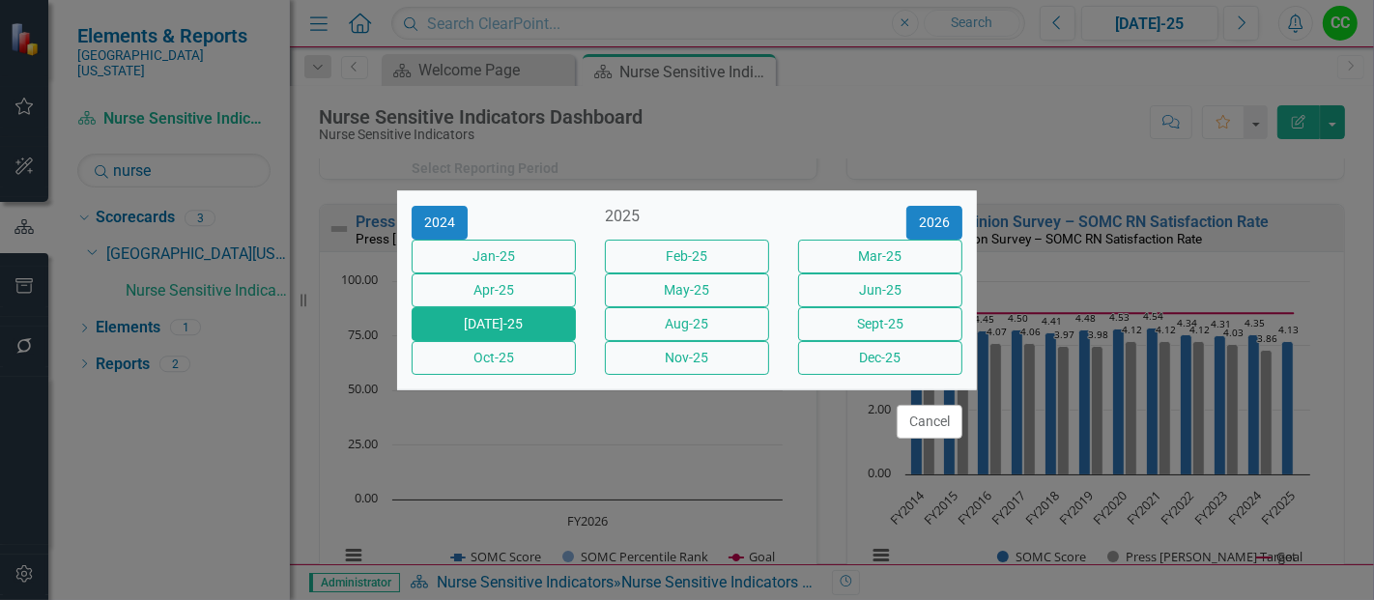
click at [856, 307] on div "Jun-25" at bounding box center [879, 290] width 193 height 34
click at [877, 288] on button "Jun-25" at bounding box center [880, 290] width 164 height 34
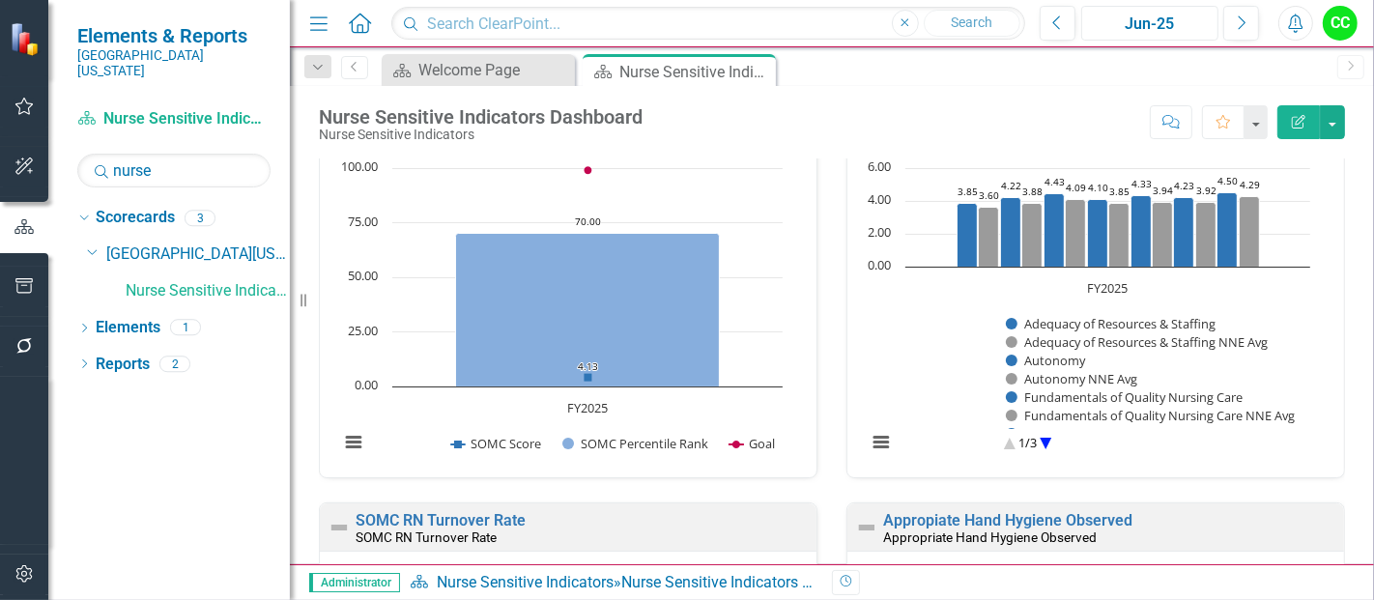
scroll to position [2128, 0]
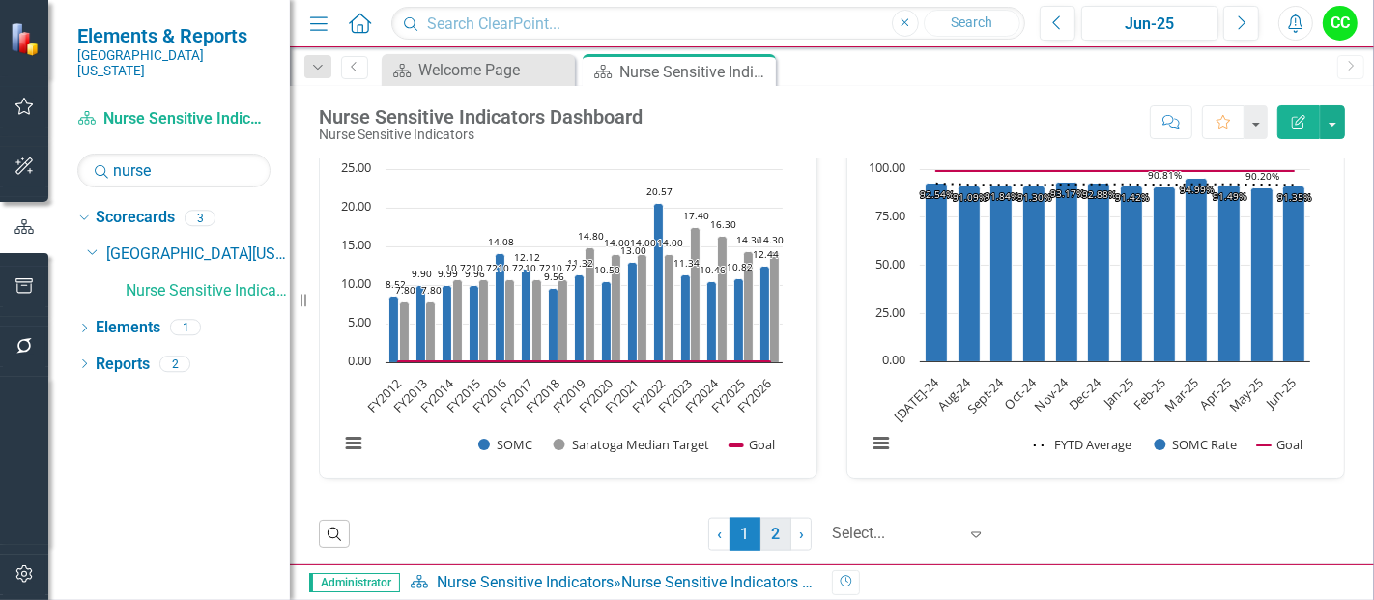
click at [764, 528] on link "2" at bounding box center [775, 534] width 31 height 33
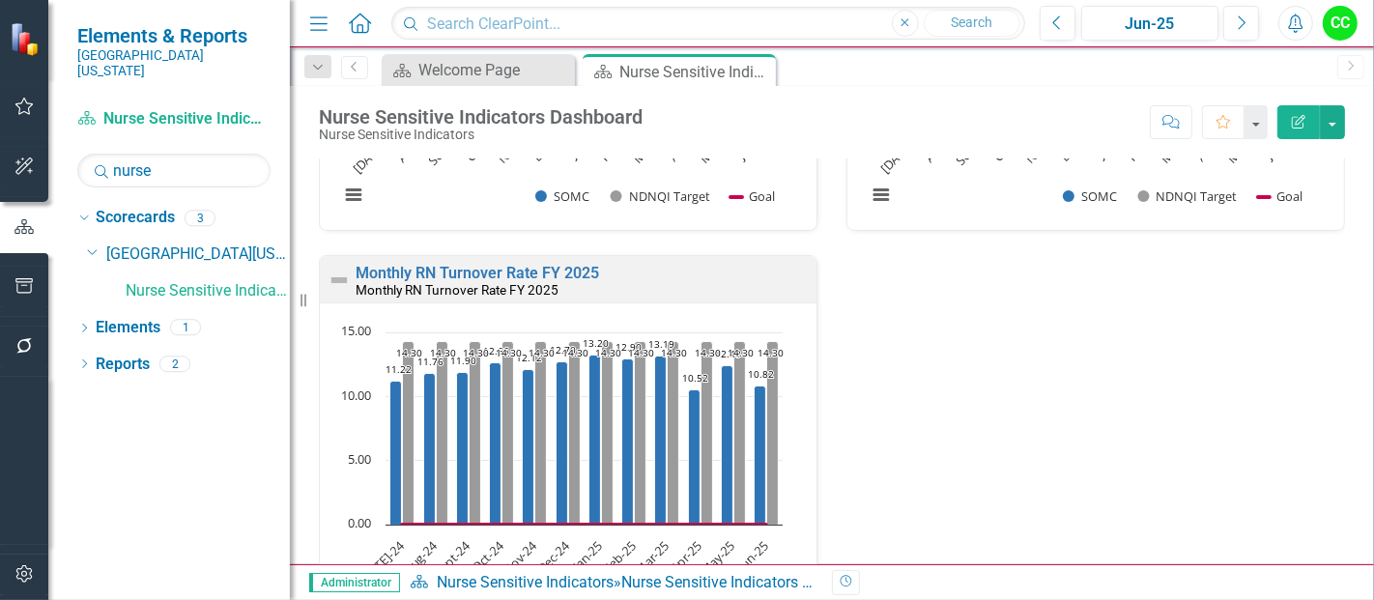
scroll to position [1134, 0]
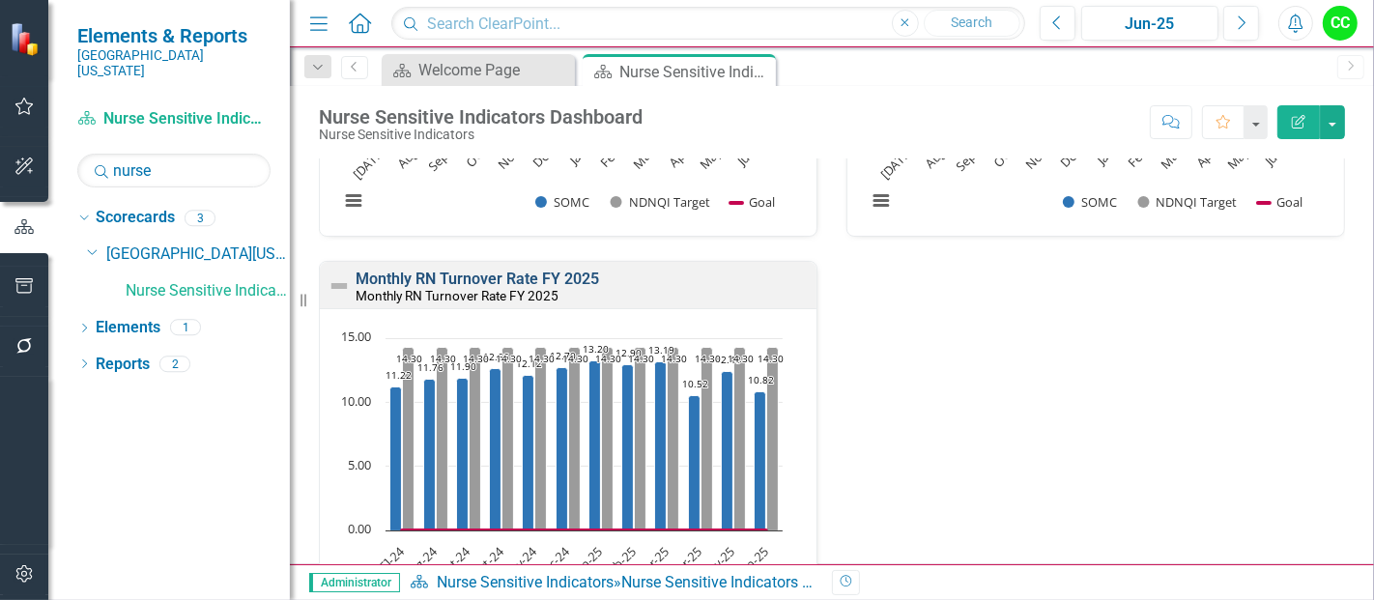
click at [512, 271] on link "Monthly RN Turnover Rate FY 2025" at bounding box center [477, 279] width 243 height 18
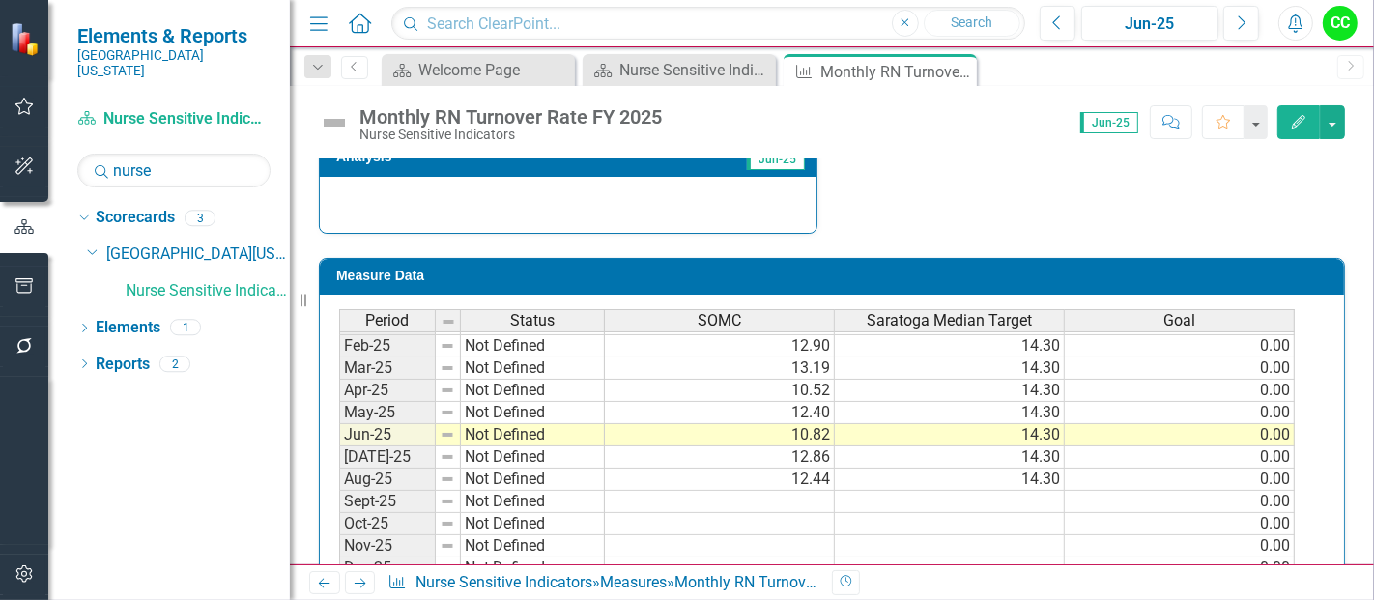
scroll to position [698, 0]
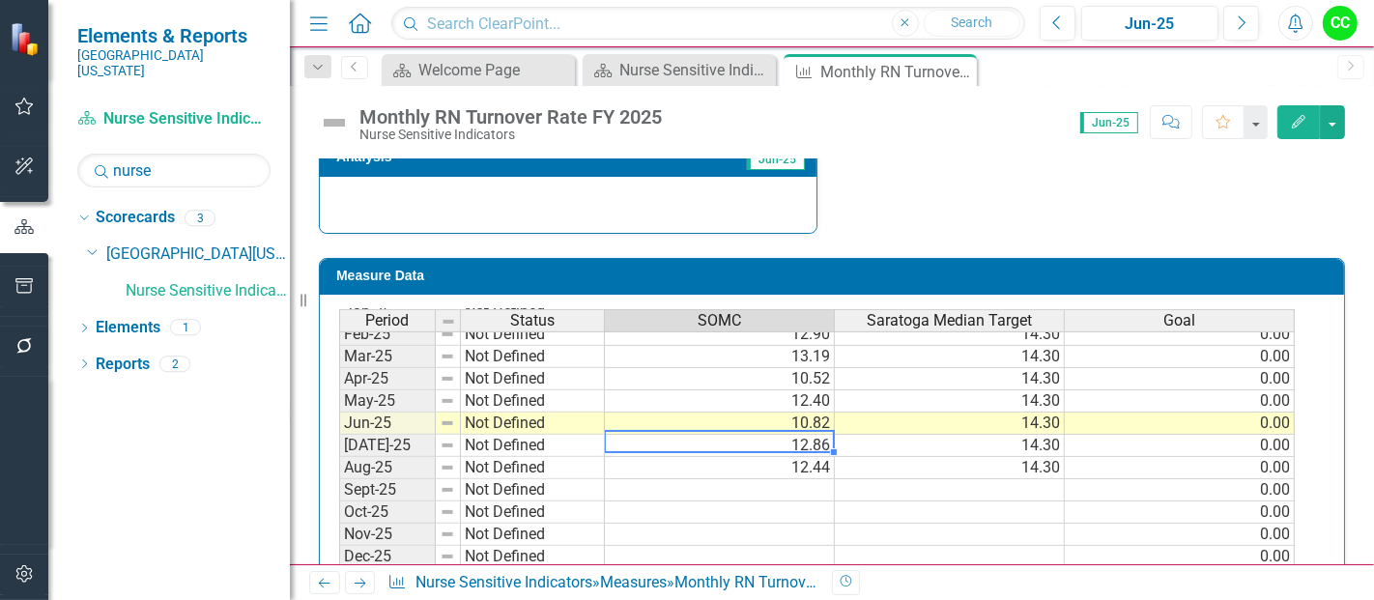
click at [754, 438] on tbody "Mar-24 Not Defined Apr-24 Not Defined May-24 Not Defined Jun-24 Not Defined Jul…" at bounding box center [816, 389] width 955 height 623
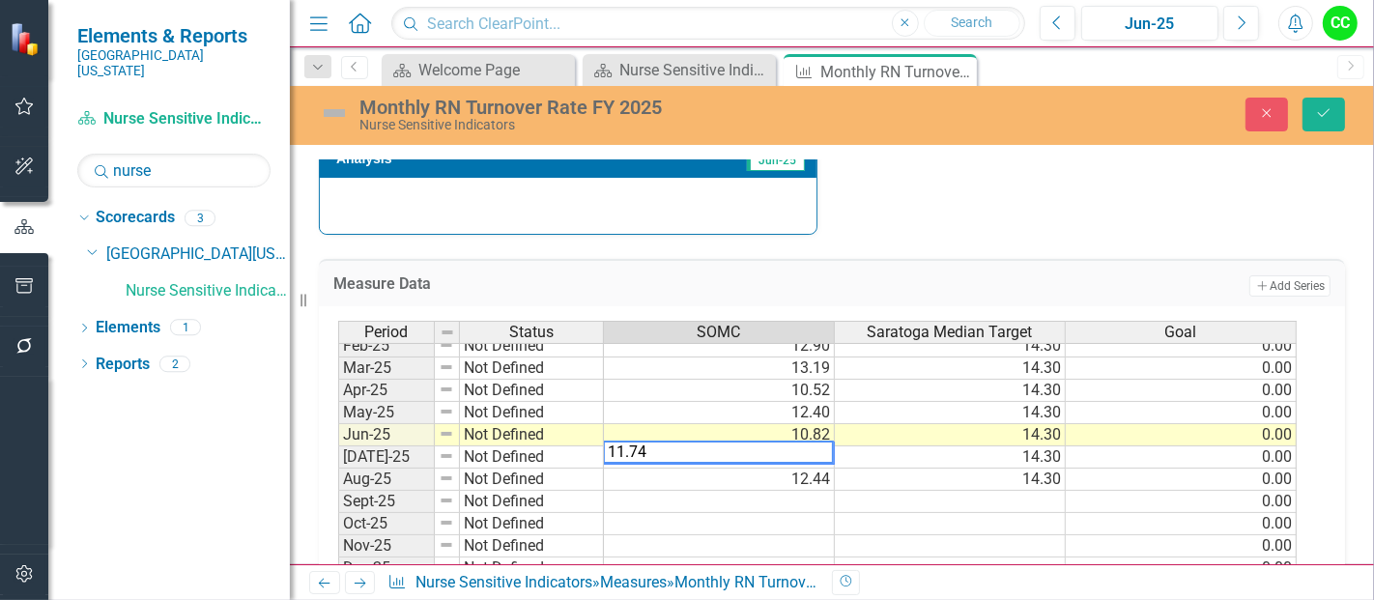
type textarea "11.74"
click at [338, 526] on div "Period Status SOMC Saratoga Median Target Goal Mar-24 Not Defined Apr-24 Not De…" at bounding box center [338, 390] width 0 height 646
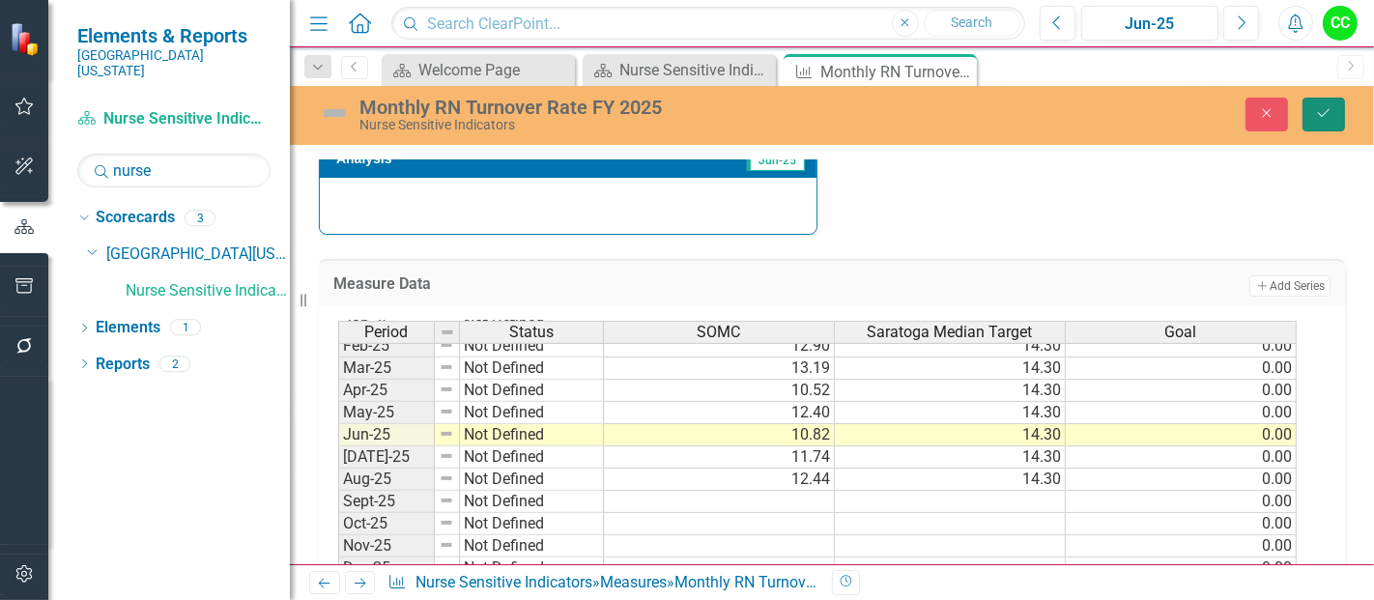
click at [1327, 111] on icon "Save" at bounding box center [1323, 113] width 17 height 14
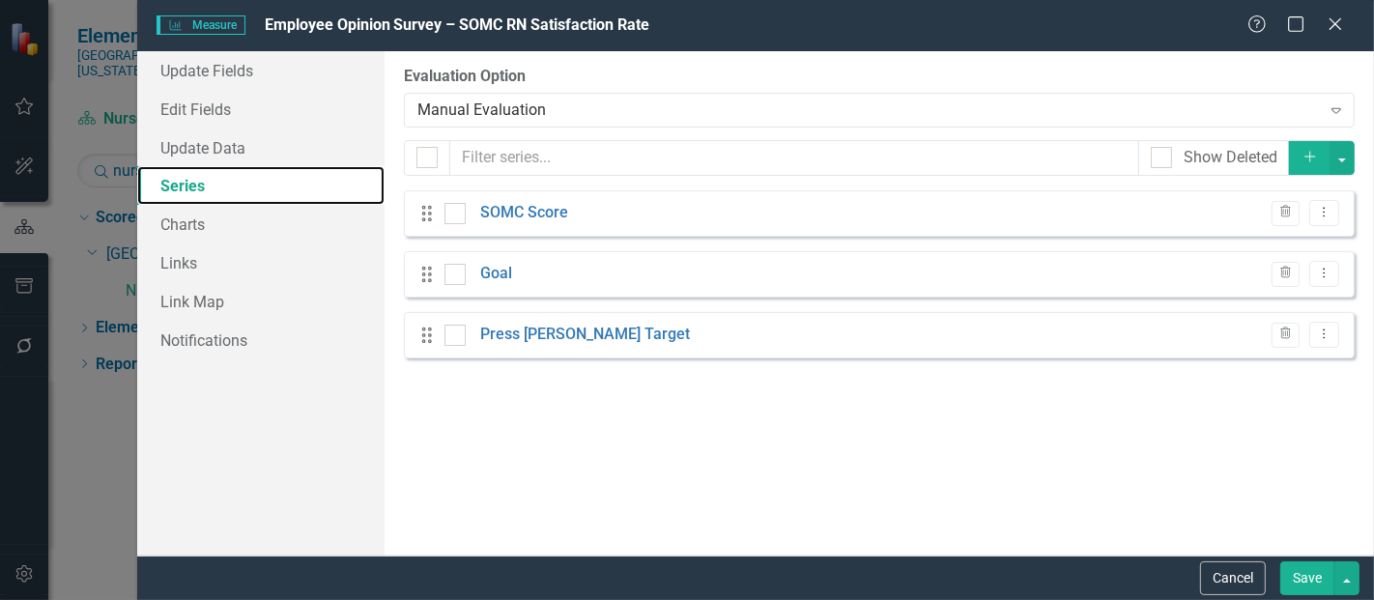
scroll to position [63, 0]
click at [1297, 578] on button "Save" at bounding box center [1307, 578] width 54 height 34
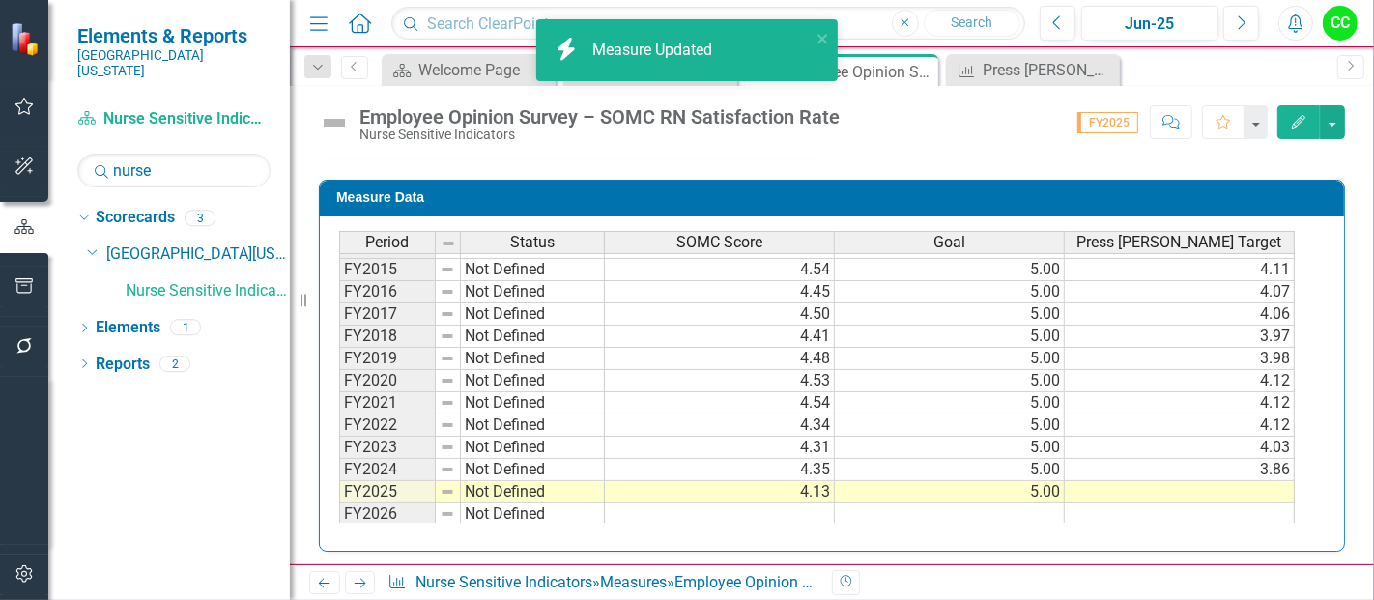
scroll to position [65, 0]
